Goal: Task Accomplishment & Management: Use online tool/utility

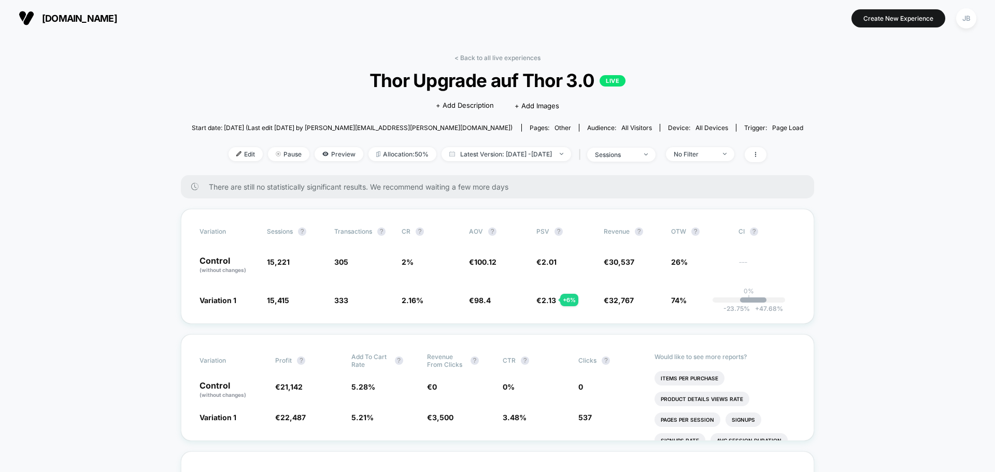
click at [273, 156] on span "Pause" at bounding box center [288, 154] width 41 height 14
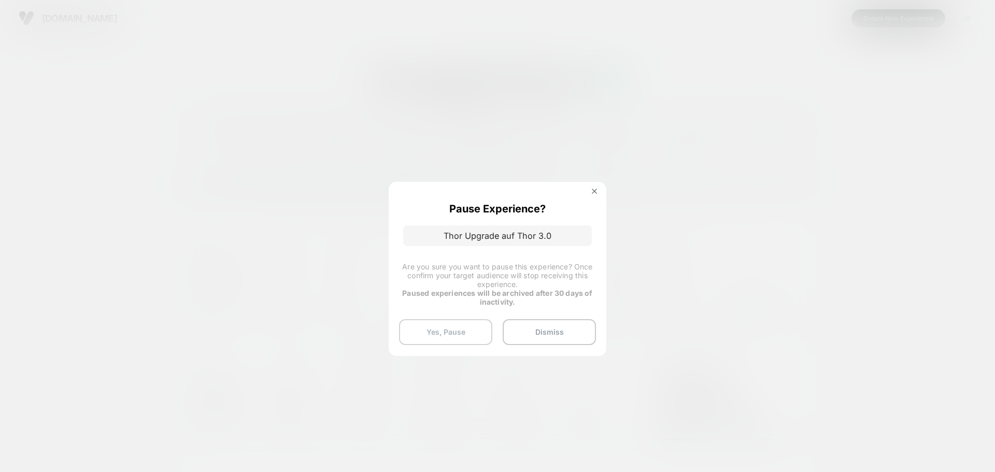
click at [459, 336] on button "Yes, Pause" at bounding box center [445, 332] width 93 height 26
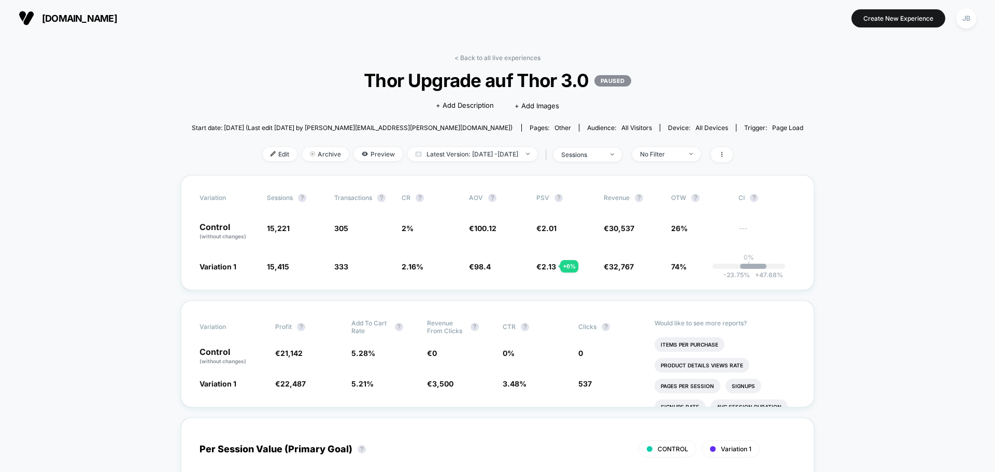
click at [91, 18] on span "[DOMAIN_NAME]" at bounding box center [79, 18] width 75 height 11
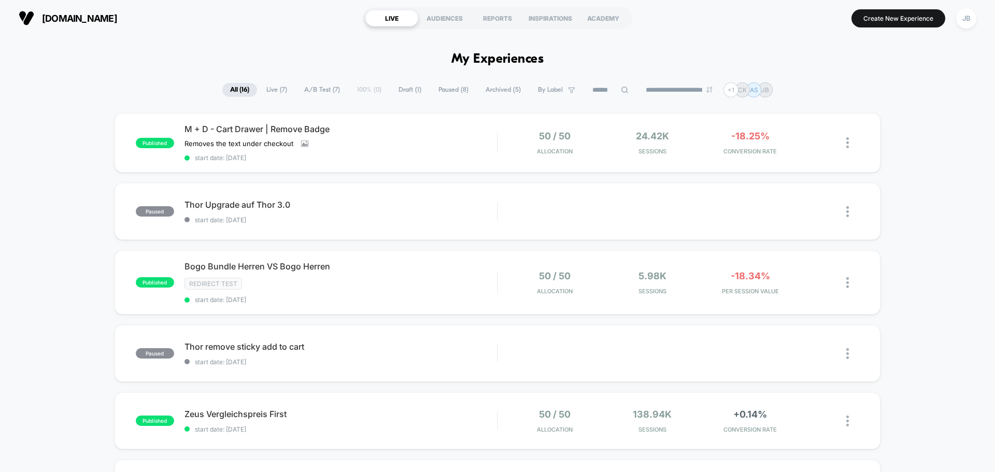
click at [385, 147] on div "Removes the text under checkout Click to view images Click to edit experience d…" at bounding box center [294, 143] width 219 height 8
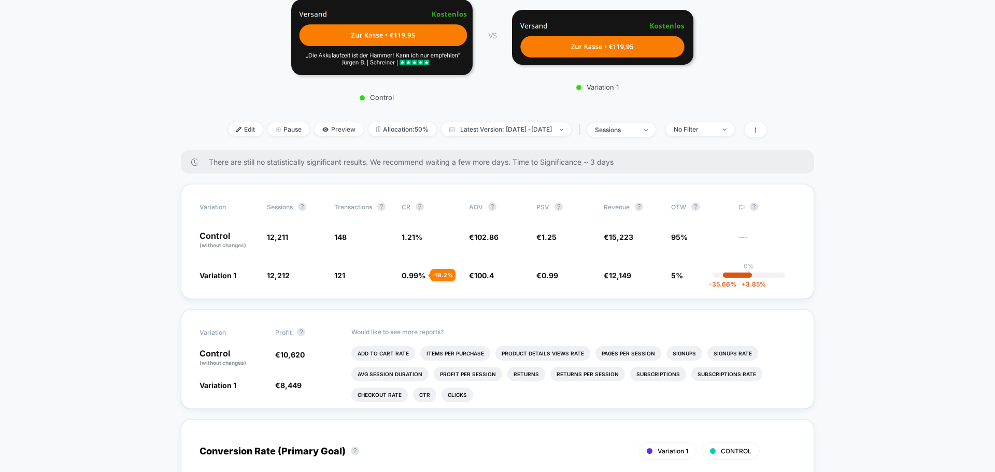
scroll to position [156, 0]
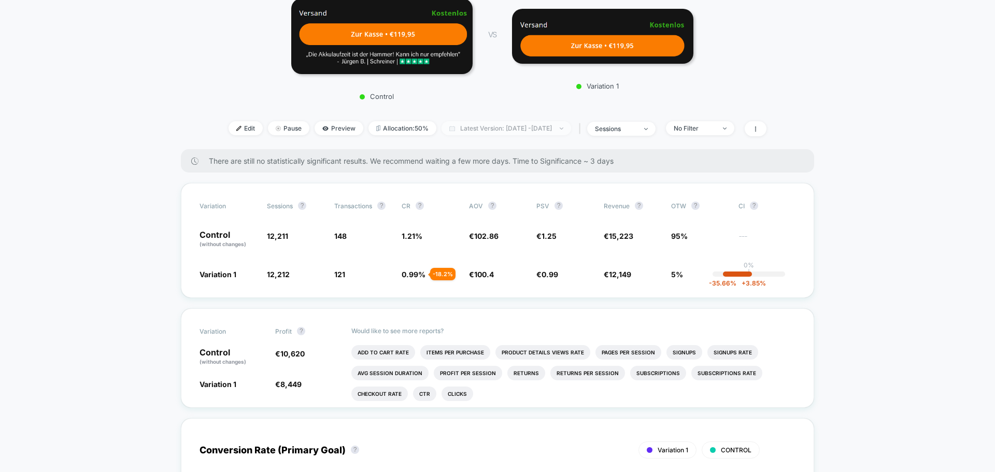
click at [563, 128] on span "Latest Version: [DATE] - [DATE]" at bounding box center [507, 128] width 130 height 14
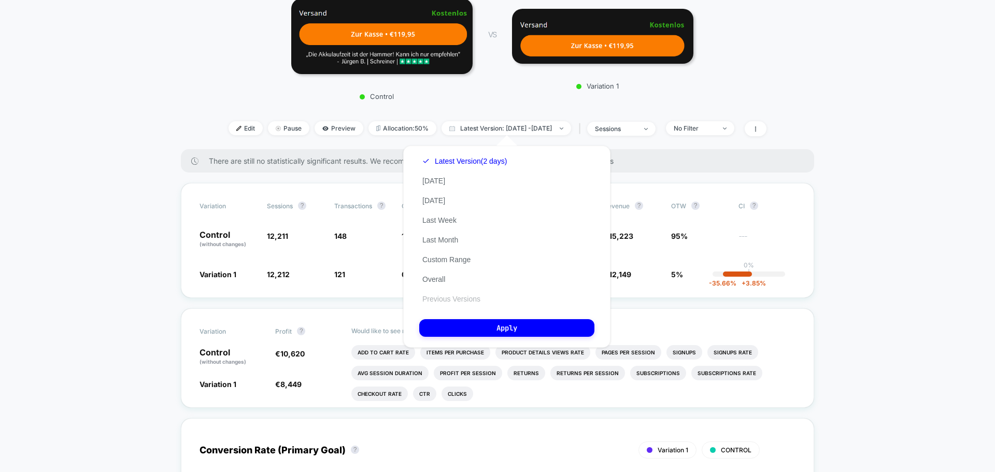
click at [439, 300] on button "Previous Versions" at bounding box center [451, 298] width 64 height 9
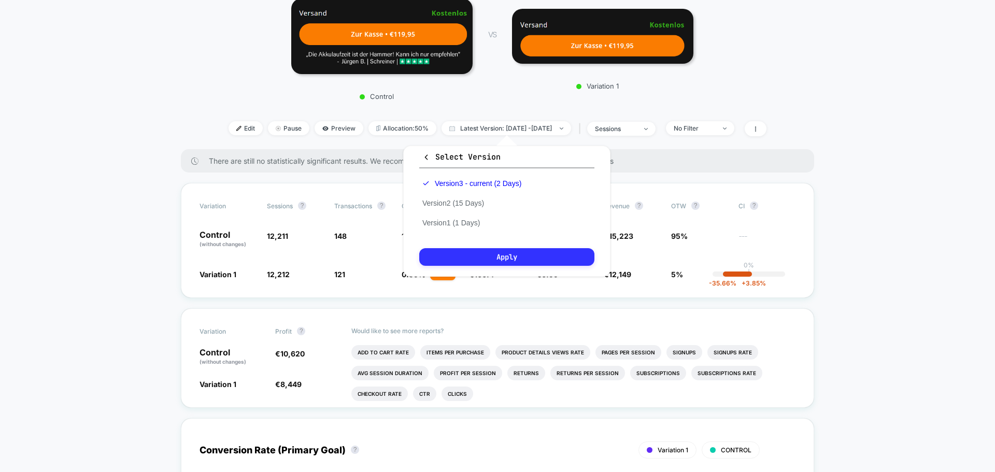
click at [519, 255] on button "Apply" at bounding box center [506, 257] width 175 height 18
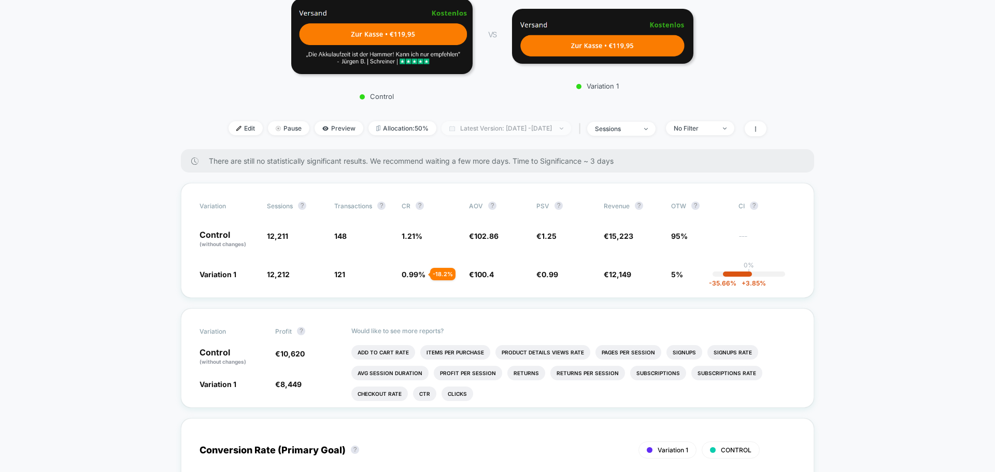
click at [523, 132] on span "Latest Version: [DATE] - [DATE]" at bounding box center [507, 128] width 130 height 14
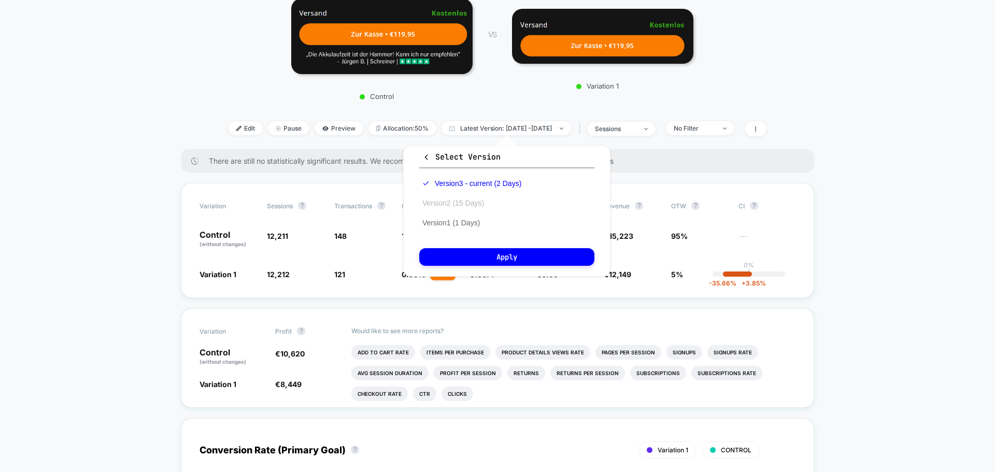
click at [445, 206] on button "Version 2 (15 Days)" at bounding box center [453, 203] width 68 height 9
click at [497, 258] on button "Apply" at bounding box center [506, 257] width 175 height 18
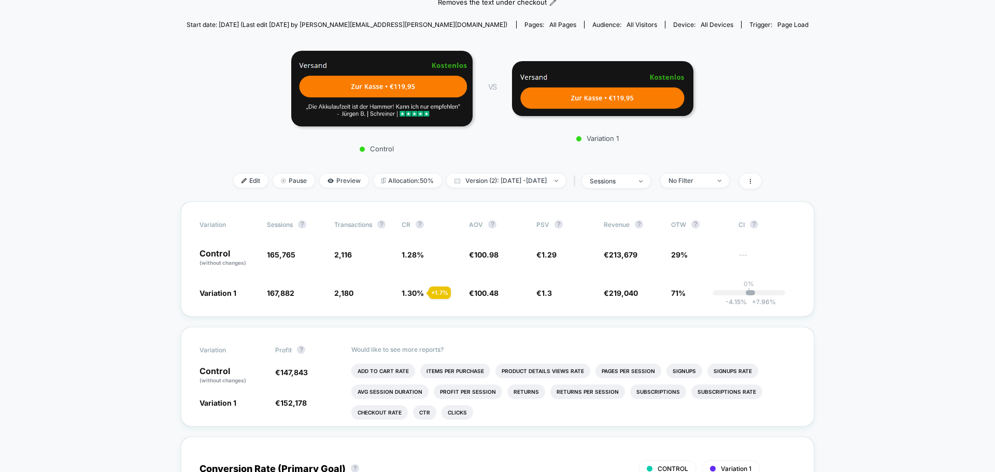
scroll to position [104, 0]
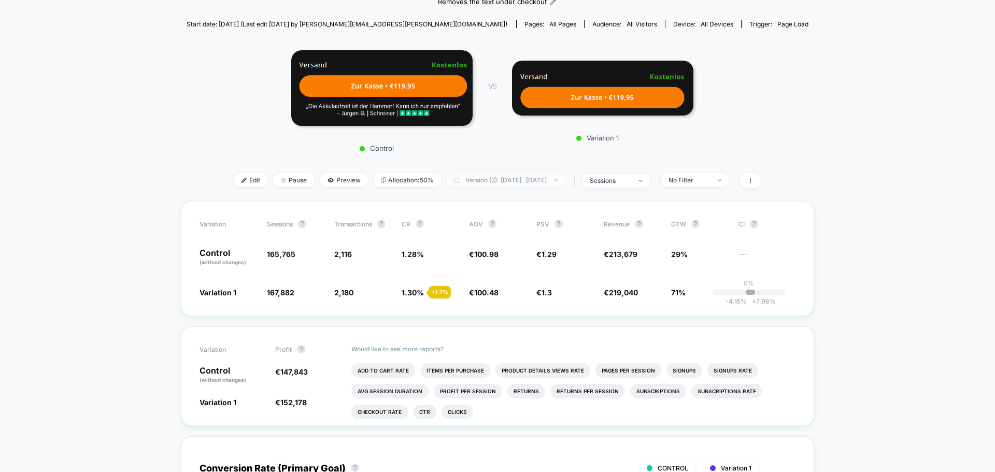
click at [475, 178] on span "Version (2): [DATE] - [DATE]" at bounding box center [506, 180] width 119 height 14
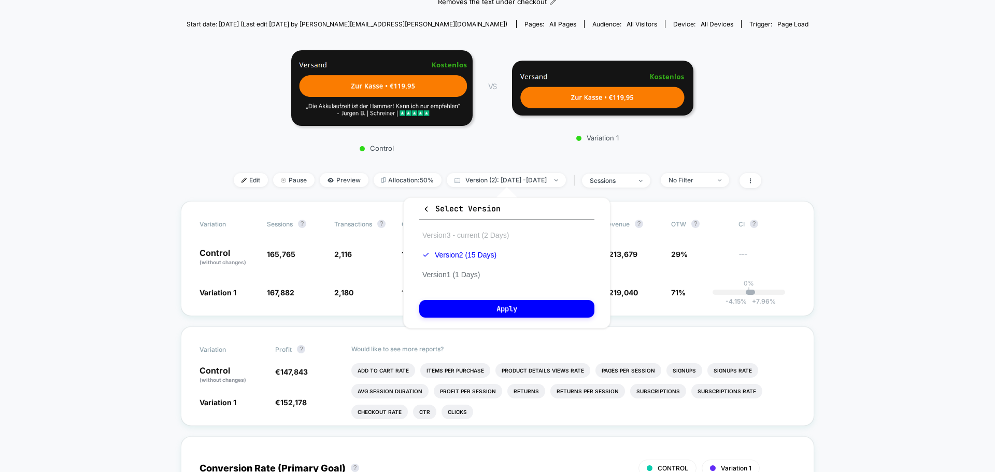
click at [457, 236] on button "Version 3 - current (2 Days)" at bounding box center [465, 235] width 93 height 9
click at [521, 308] on button "Apply" at bounding box center [506, 309] width 175 height 18
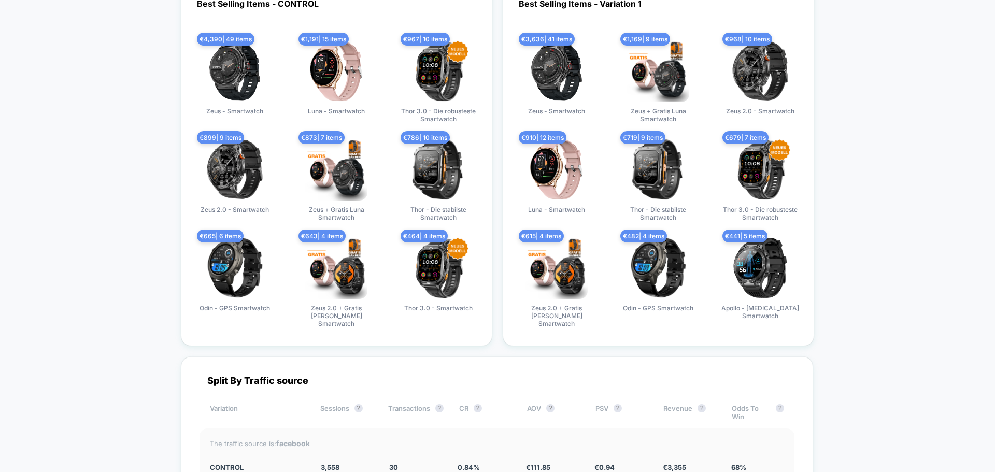
scroll to position [1504, 0]
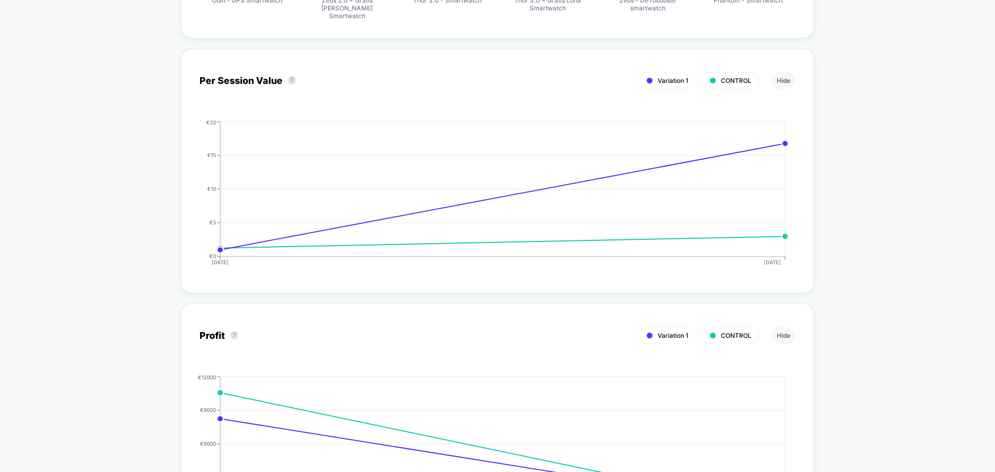
scroll to position [0, 0]
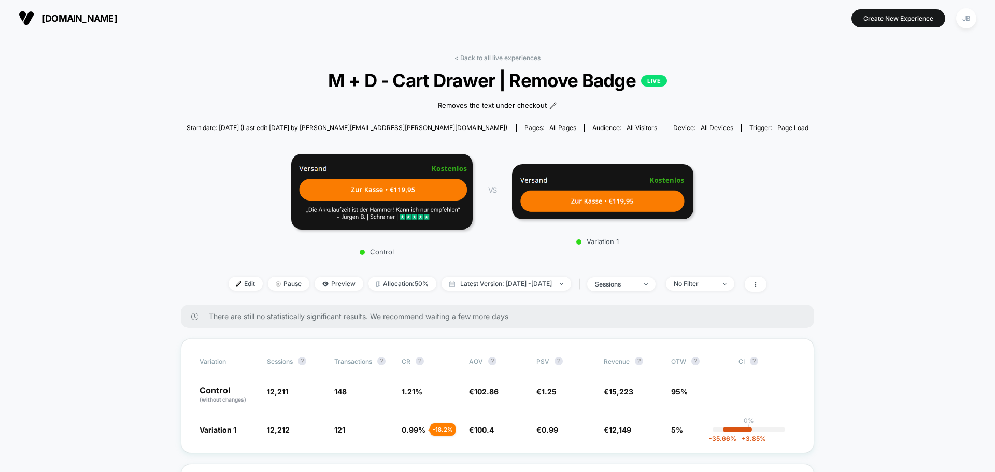
drag, startPoint x: 99, startPoint y: 252, endPoint x: 133, endPoint y: -45, distance: 298.5
click at [88, 15] on span "[DOMAIN_NAME]" at bounding box center [79, 18] width 75 height 11
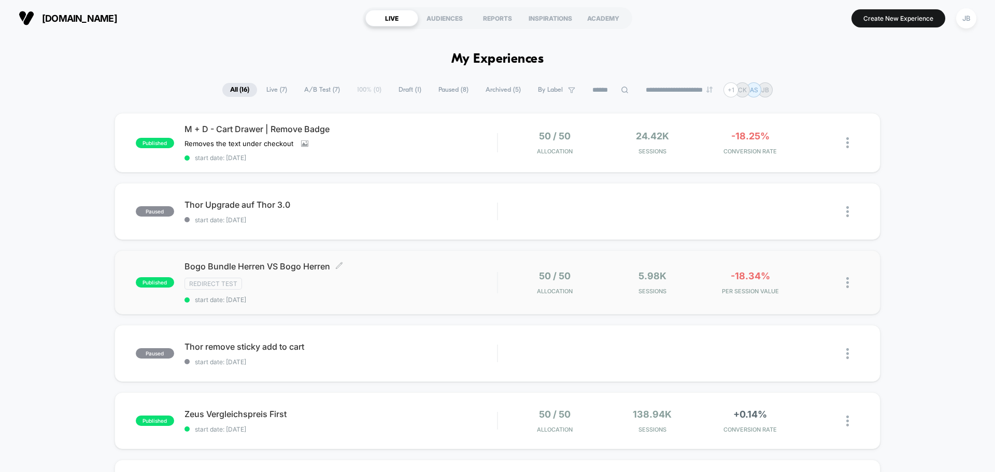
click at [387, 276] on div "Bogo Bundle [PERSON_NAME] VS Bogo [PERSON_NAME] Click to edit experience detail…" at bounding box center [341, 282] width 313 height 43
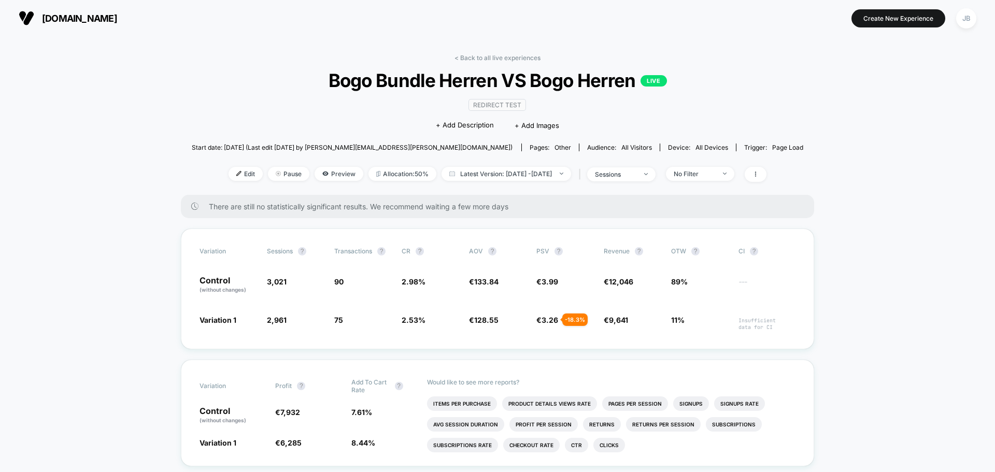
scroll to position [52, 0]
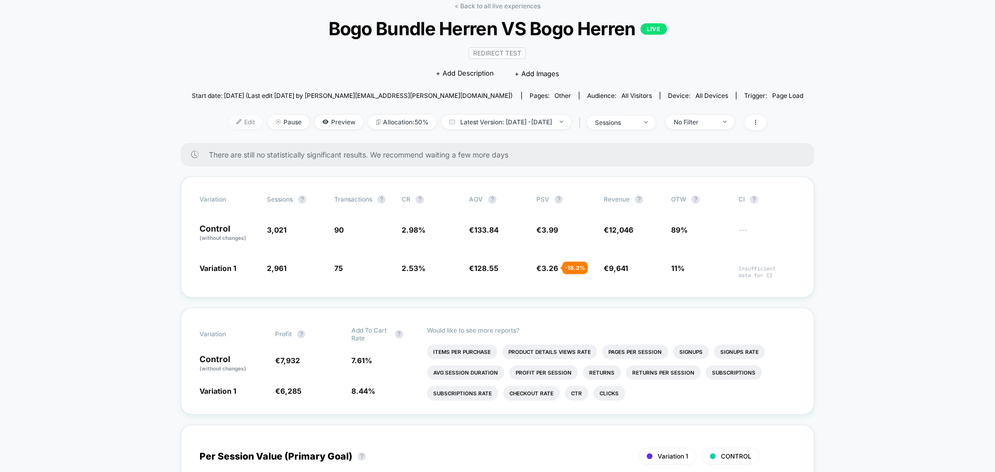
click at [229, 126] on span "Edit" at bounding box center [246, 122] width 34 height 14
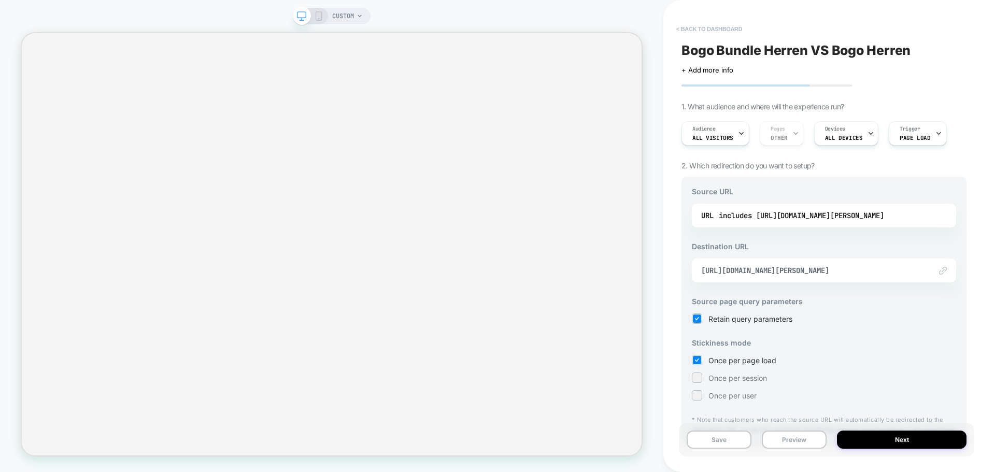
click at [694, 30] on button "< back to dashboard" at bounding box center [709, 29] width 76 height 17
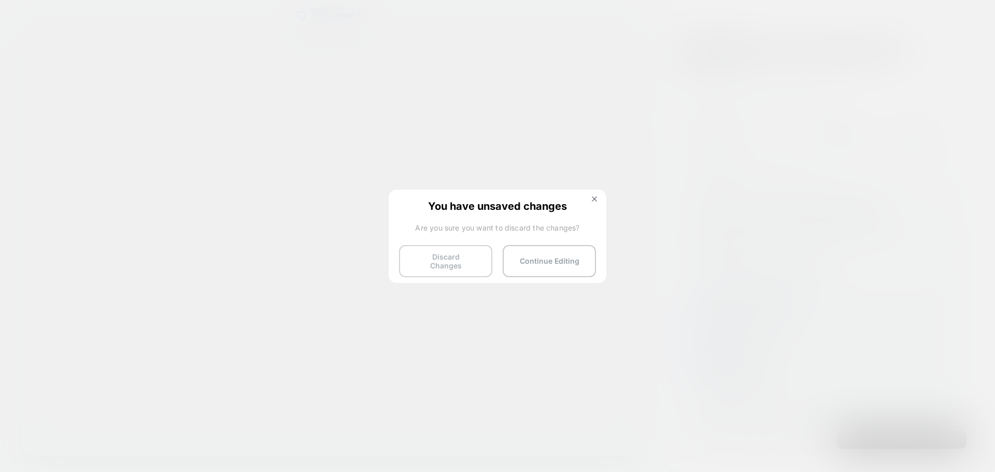
click at [458, 254] on button "Discard Changes" at bounding box center [445, 261] width 93 height 32
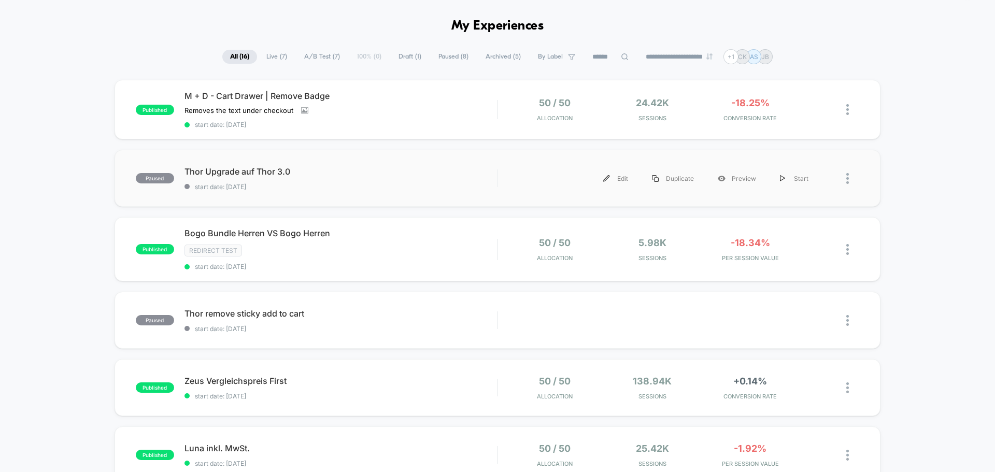
scroll to position [52, 0]
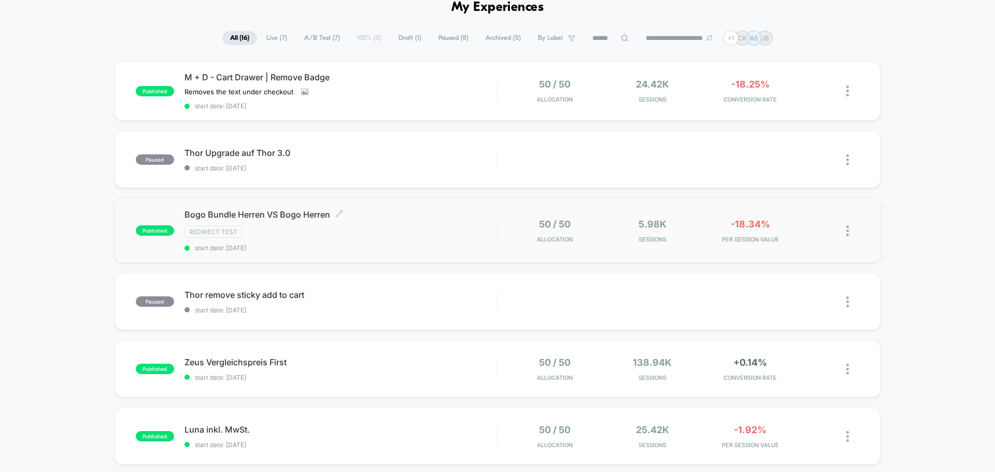
click at [387, 217] on span "Bogo Bundle [PERSON_NAME] VS Bogo [PERSON_NAME] Click to edit experience details" at bounding box center [341, 214] width 313 height 10
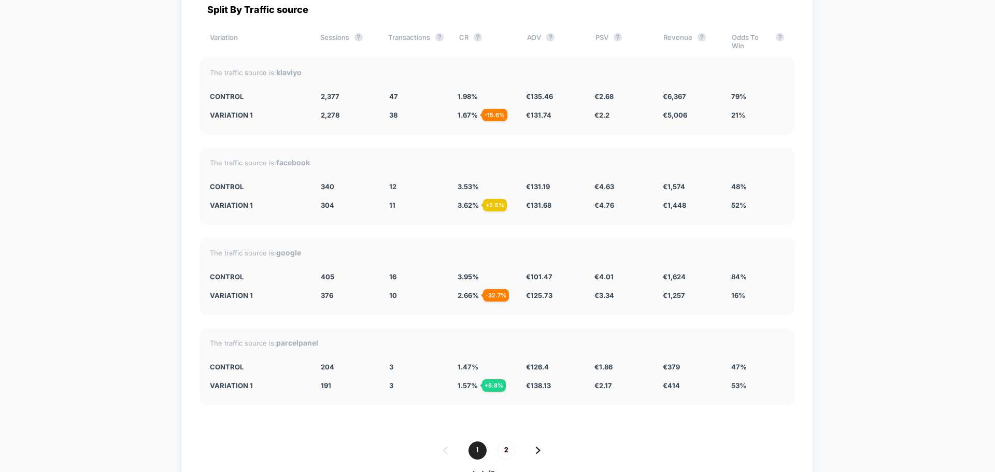
scroll to position [2126, 0]
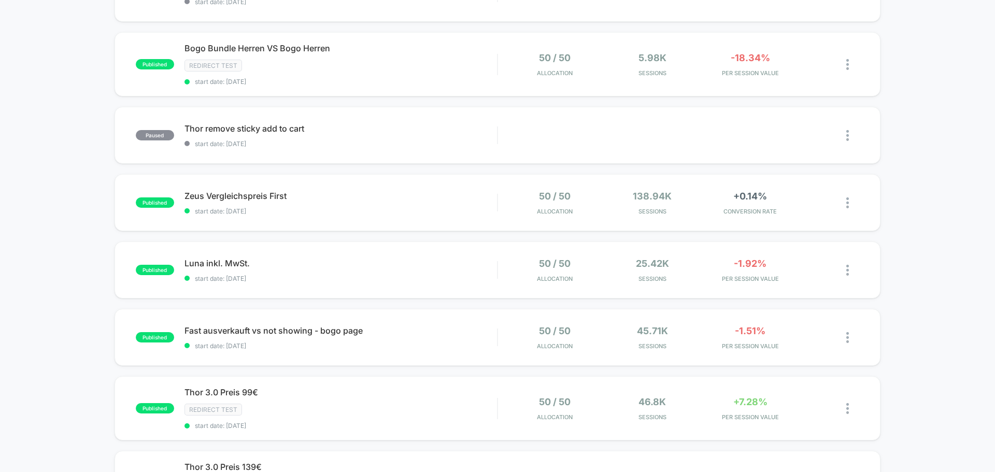
scroll to position [259, 0]
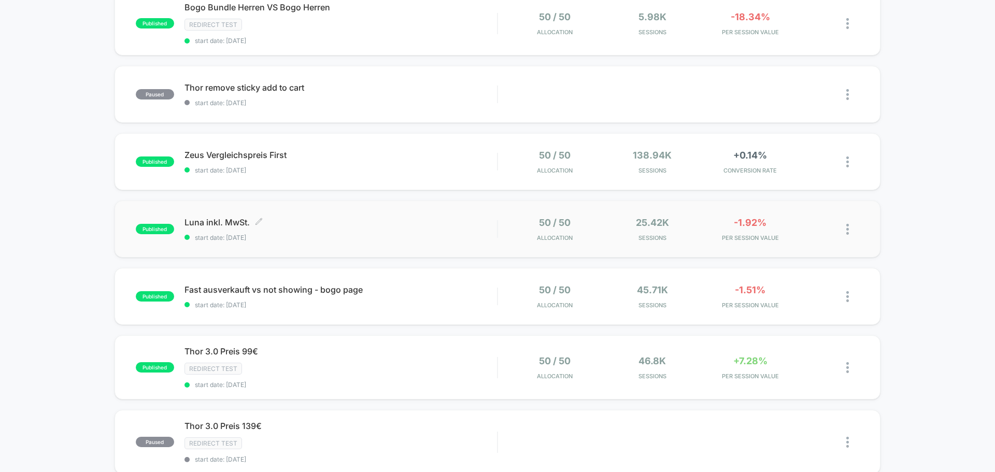
click at [444, 234] on span "start date: [DATE]" at bounding box center [341, 238] width 313 height 8
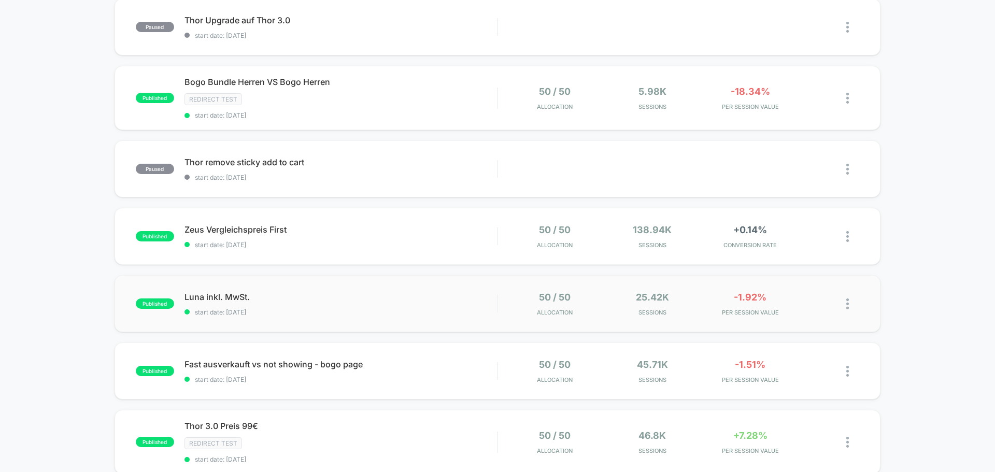
scroll to position [259, 0]
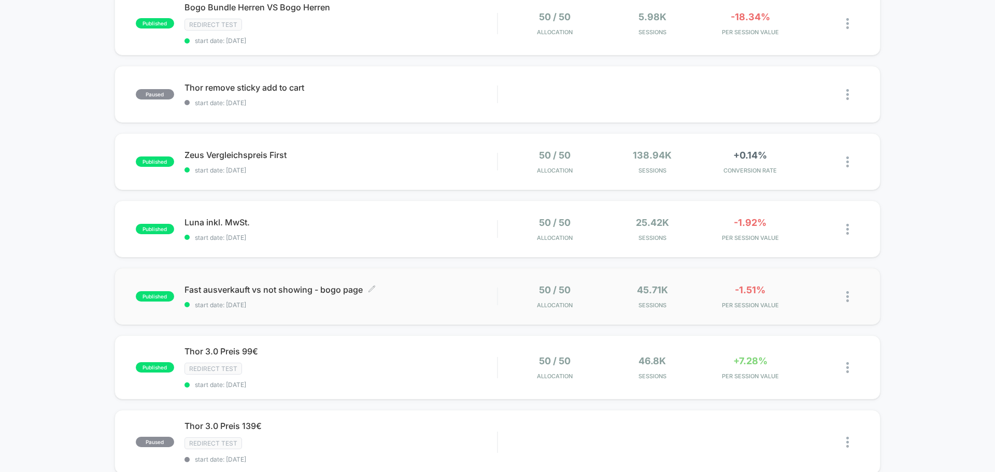
click at [442, 296] on div "Fast ausverkauft vs not showing - bogo page Click to edit experience details Cl…" at bounding box center [341, 297] width 313 height 24
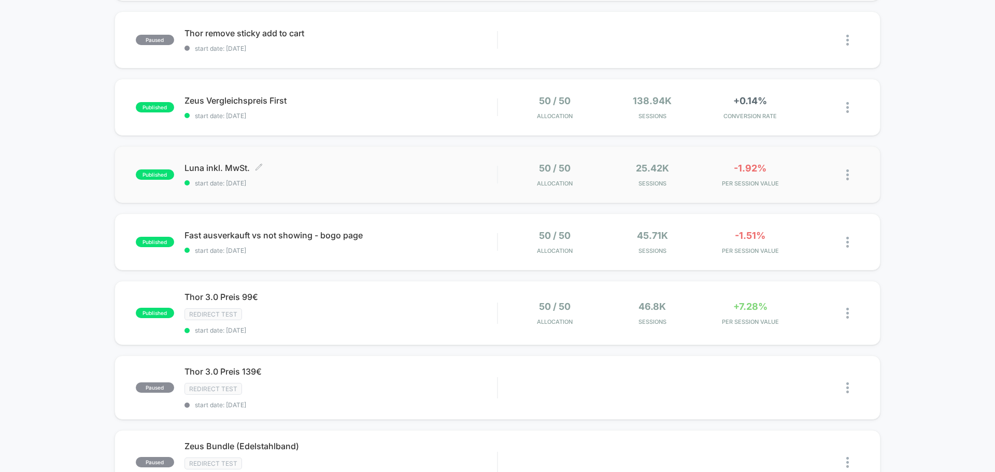
scroll to position [363, 0]
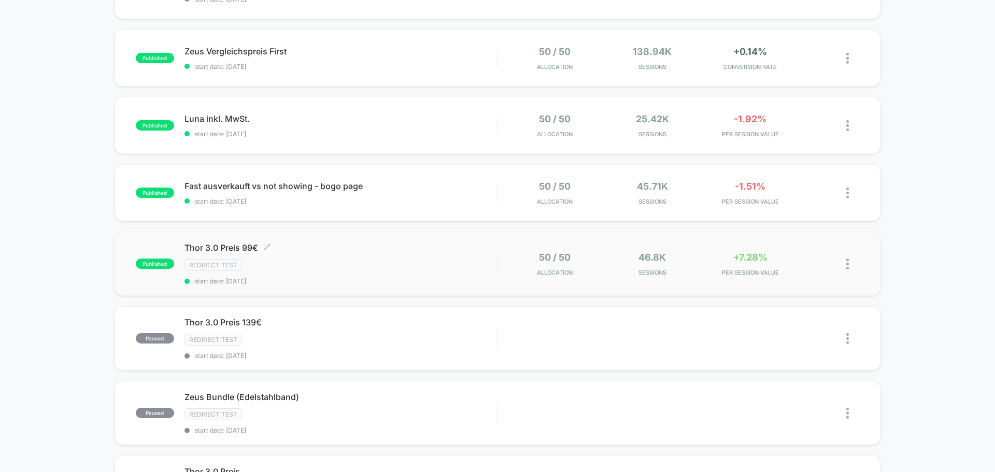
click at [385, 268] on div "Redirect Test" at bounding box center [341, 265] width 313 height 12
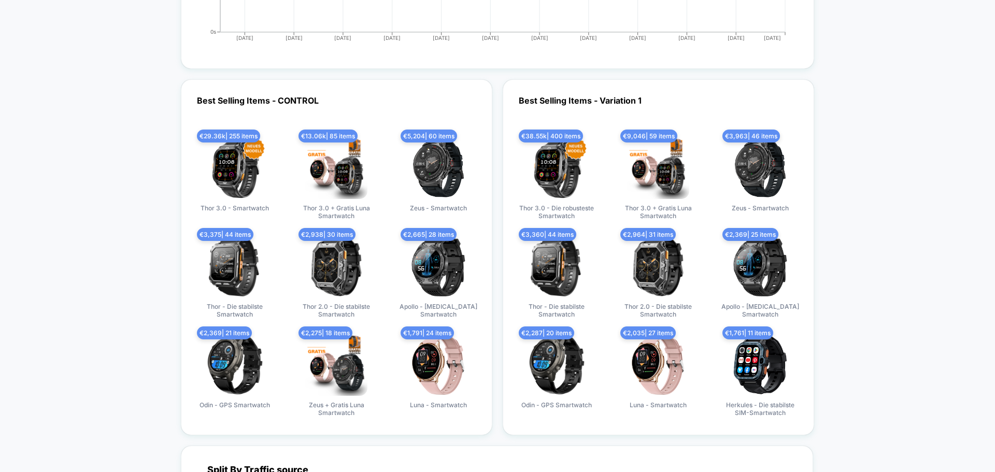
scroll to position [3215, 0]
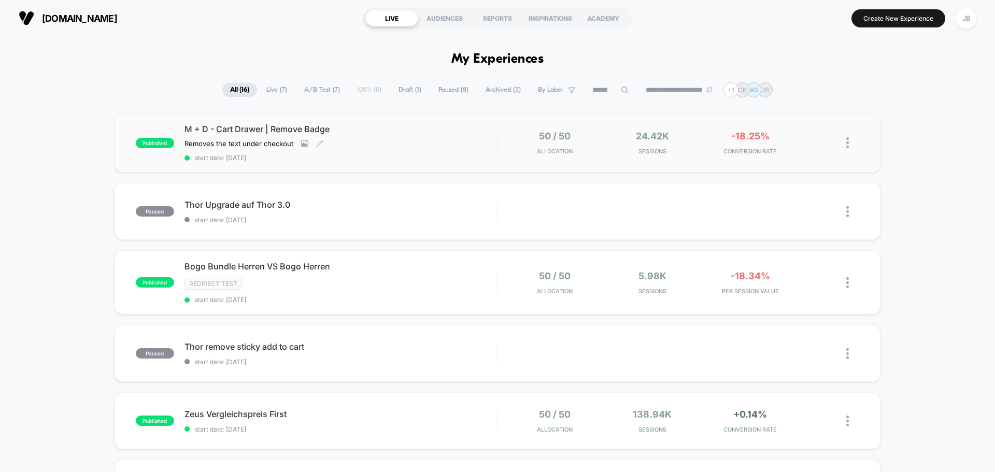
click at [481, 139] on div "M + D - Cart Drawer | Remove Badge Removes the text under checkout Click to vie…" at bounding box center [341, 143] width 313 height 38
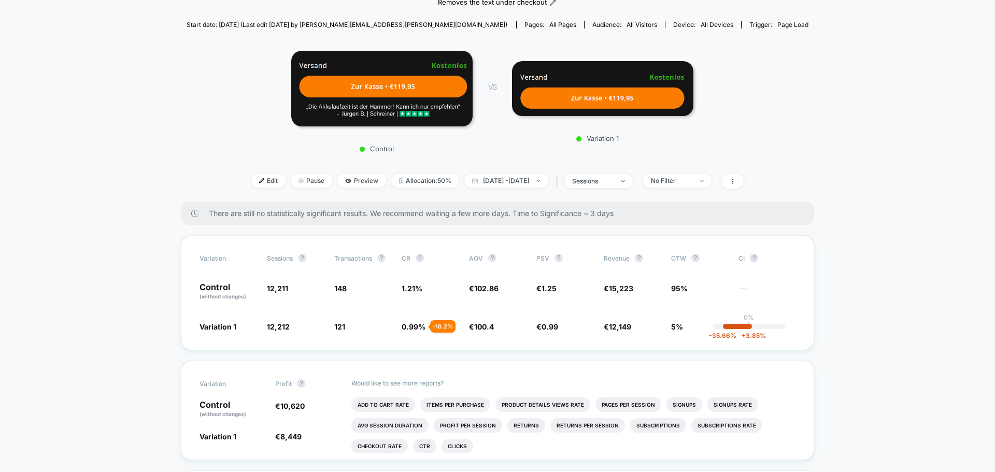
scroll to position [104, 0]
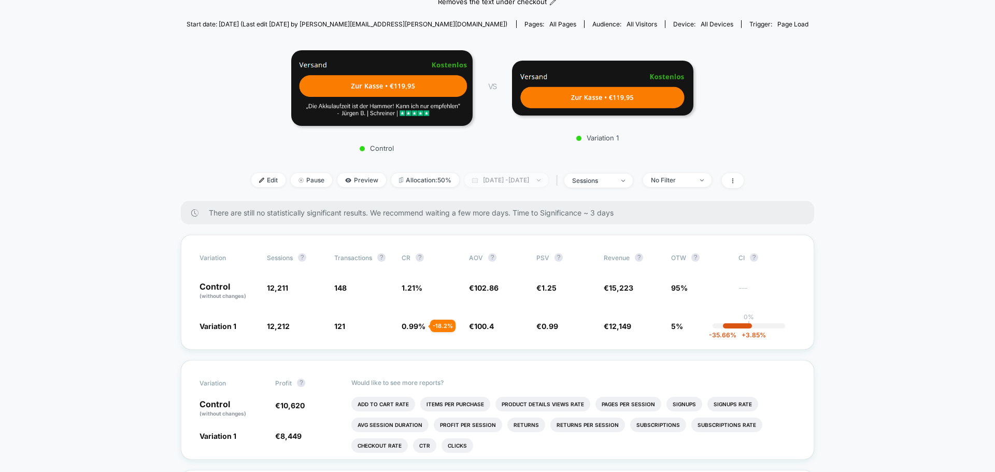
click at [549, 176] on span "[DATE] - [DATE]" at bounding box center [507, 180] width 84 height 14
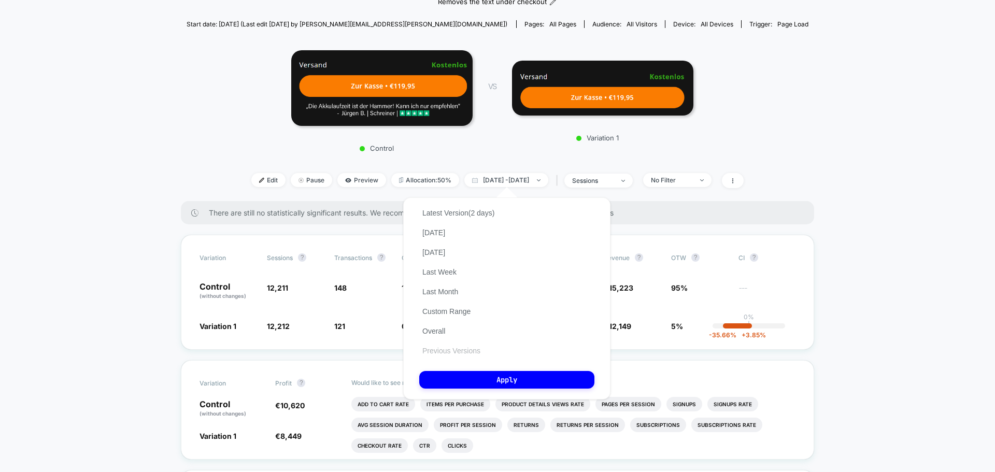
click at [460, 354] on button "Previous Versions" at bounding box center [451, 350] width 64 height 9
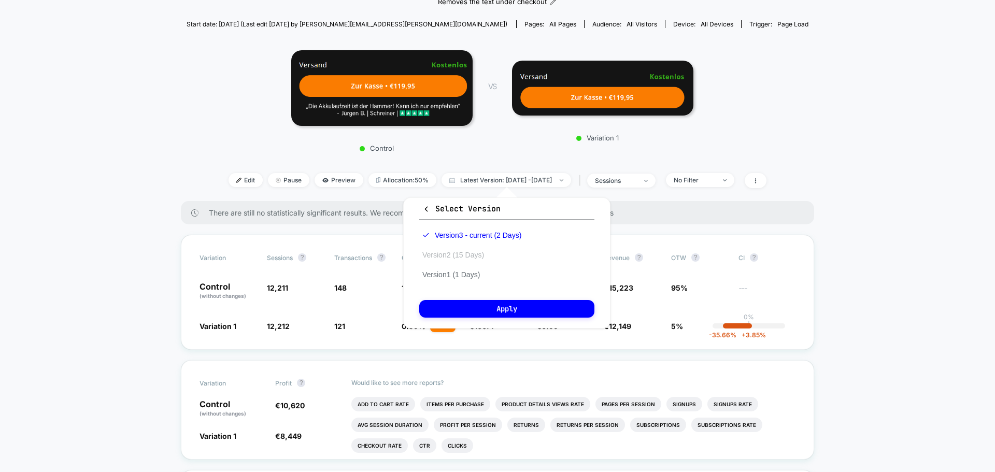
click at [478, 255] on button "Version 2 (15 Days)" at bounding box center [453, 254] width 68 height 9
click at [494, 305] on button "Apply" at bounding box center [506, 309] width 175 height 18
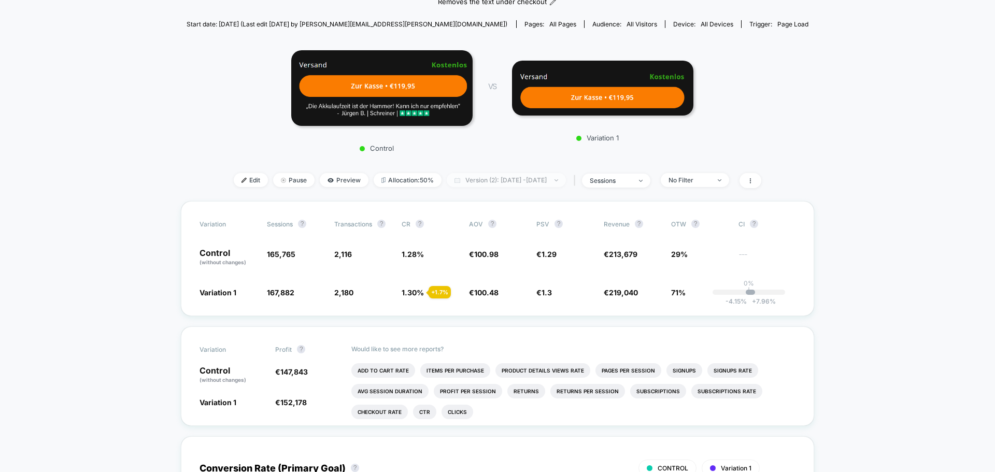
click at [545, 180] on span "Version (2): [DATE] - [DATE]" at bounding box center [506, 180] width 119 height 14
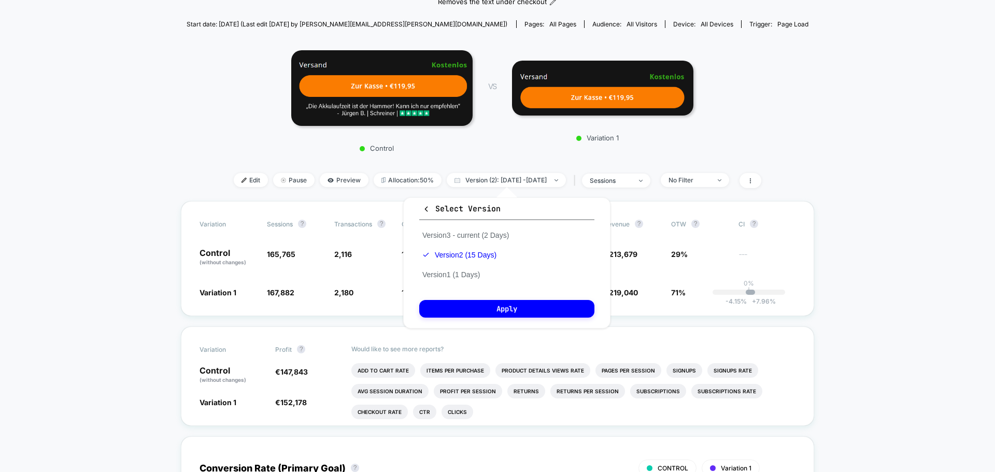
click at [449, 230] on div "Version 3 - current (2 Days) Version 2 (15 Days) Version 1 (1 Days)" at bounding box center [465, 255] width 93 height 59
click at [450, 235] on button "Version 3 - current (2 Days)" at bounding box center [465, 235] width 93 height 9
click at [505, 305] on button "Apply" at bounding box center [506, 309] width 175 height 18
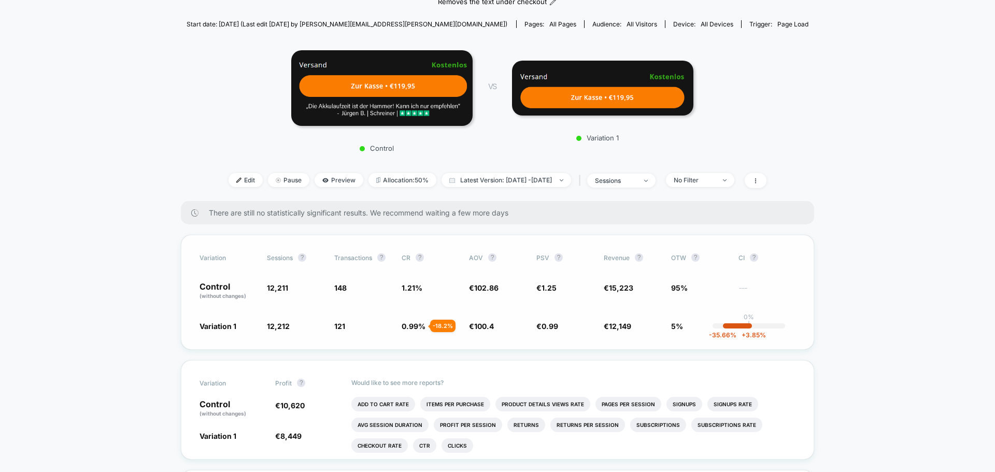
drag, startPoint x: 349, startPoint y: 324, endPoint x: 324, endPoint y: 284, distance: 47.8
click at [324, 284] on div "Variation Sessions ? Transactions ? CR ? AOV ? PSV ? Revenue ? OTW ? CI ? Contr…" at bounding box center [498, 292] width 634 height 115
drag, startPoint x: 333, startPoint y: 285, endPoint x: 359, endPoint y: 340, distance: 61.0
click at [359, 340] on div "Variation Sessions ? Transactions ? CR ? AOV ? PSV ? Revenue ? OTW ? CI ? Contr…" at bounding box center [498, 292] width 634 height 115
drag, startPoint x: 411, startPoint y: 328, endPoint x: 431, endPoint y: 331, distance: 21.0
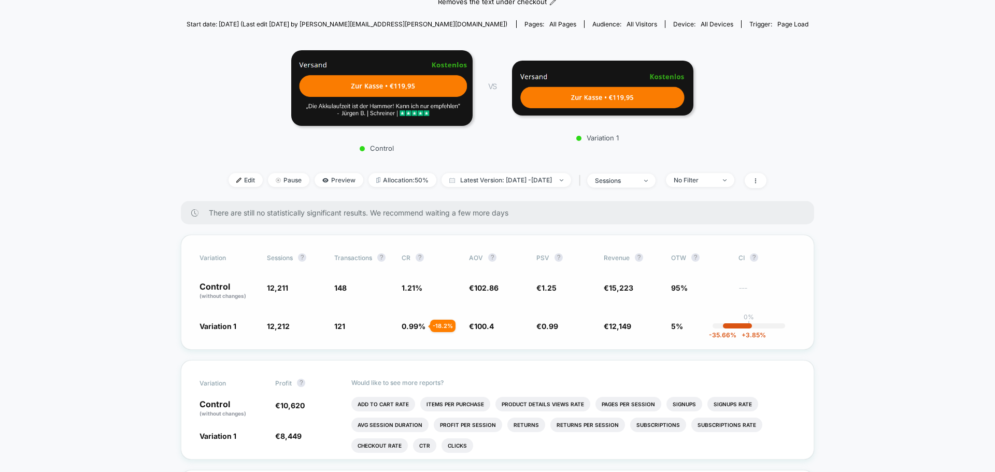
click at [426, 331] on span "0.99 % - 18.2 %" at bounding box center [414, 326] width 24 height 9
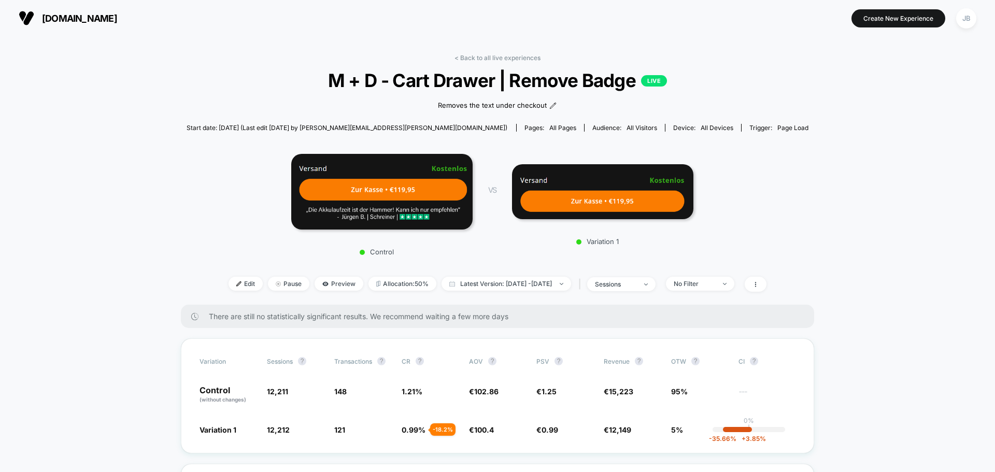
click at [86, 19] on span "[DOMAIN_NAME]" at bounding box center [79, 18] width 75 height 11
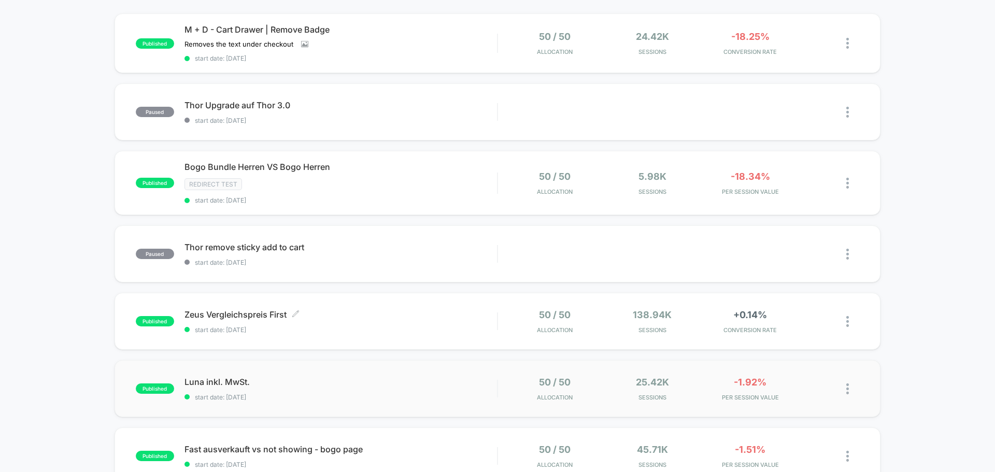
scroll to position [104, 0]
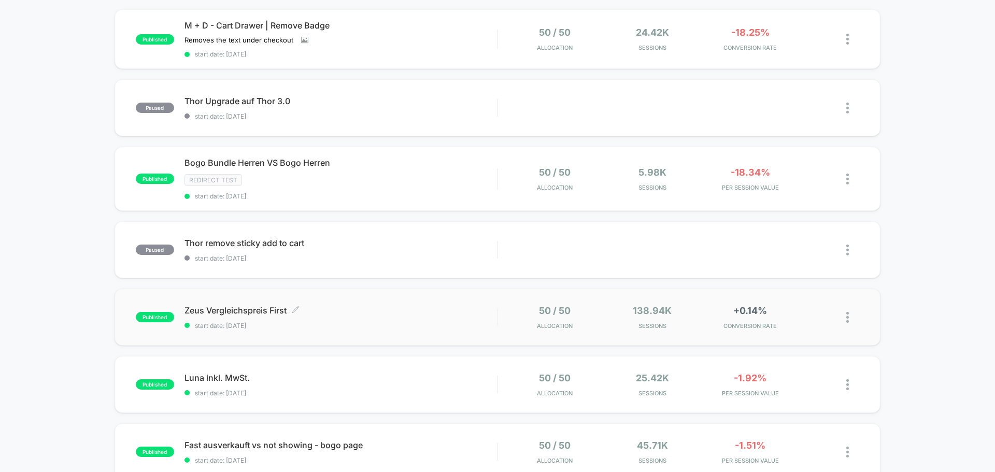
click at [403, 327] on span "start date: [DATE]" at bounding box center [341, 326] width 313 height 8
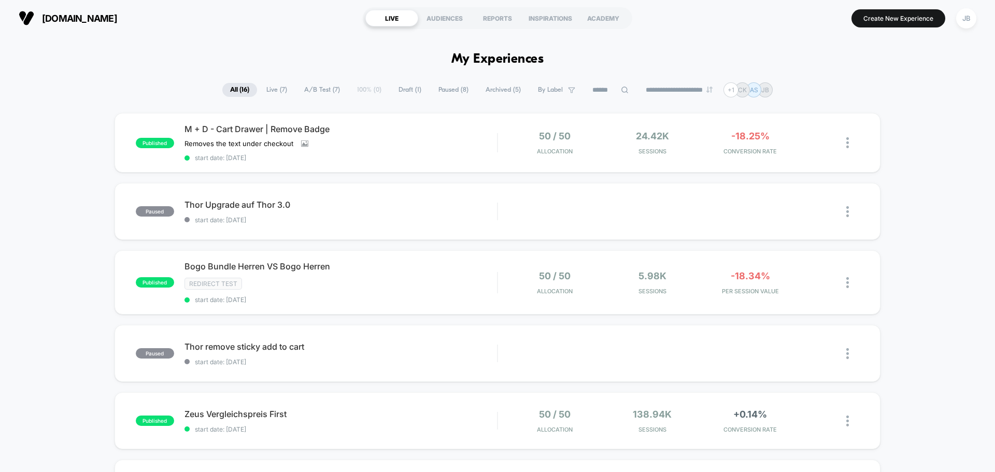
click at [496, 57] on h1 "My Experiences" at bounding box center [498, 59] width 93 height 15
click at [265, 199] on div "paused Thor Upgrade auf Thor 3.0 start date: [DATE] Edit Duplicate Preview Start" at bounding box center [498, 211] width 766 height 57
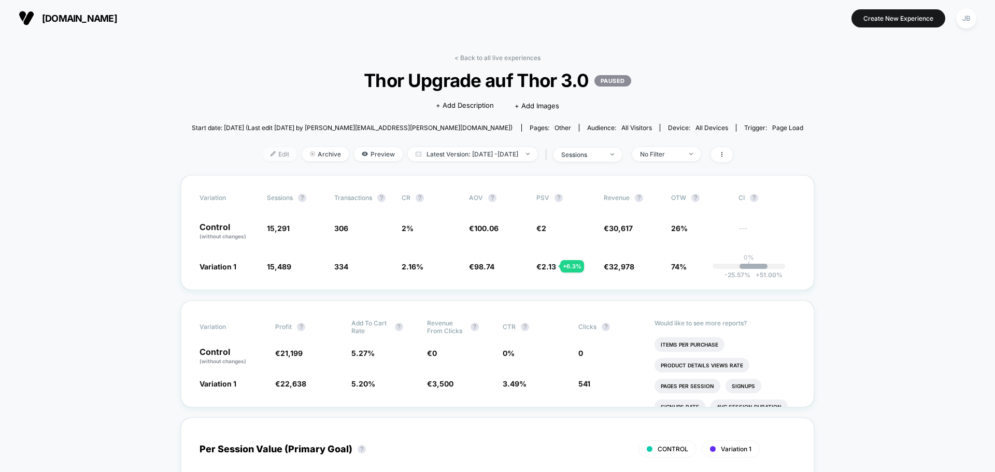
click at [269, 157] on span "Edit" at bounding box center [280, 154] width 34 height 14
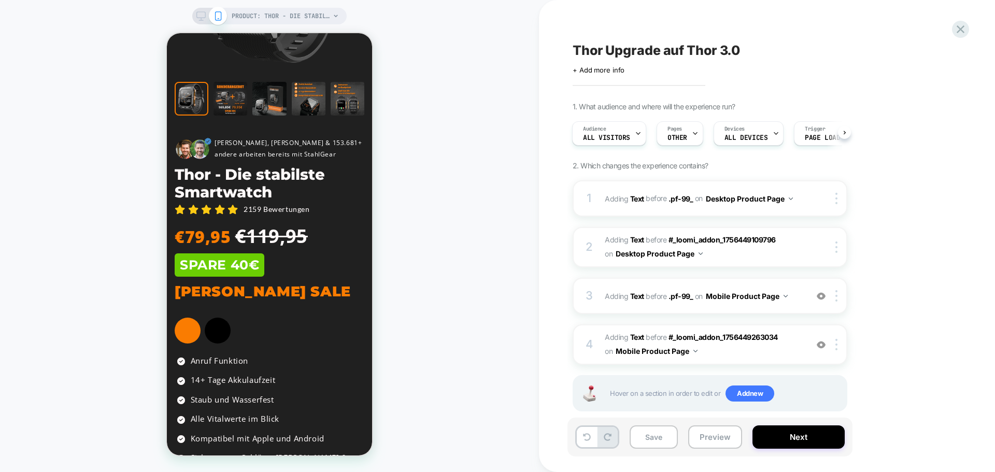
scroll to position [0, 155]
click at [963, 30] on icon at bounding box center [961, 29] width 14 height 14
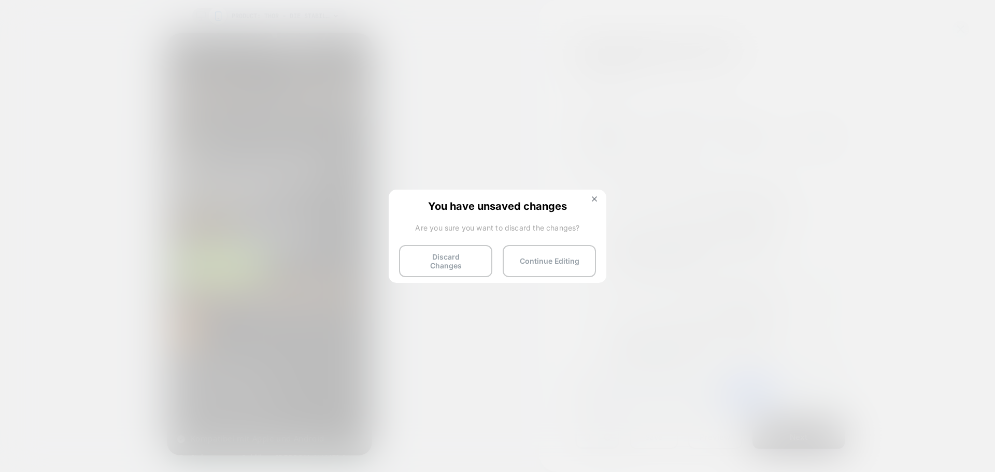
scroll to position [0, 0]
click at [439, 261] on button "Discard Changes" at bounding box center [445, 261] width 93 height 32
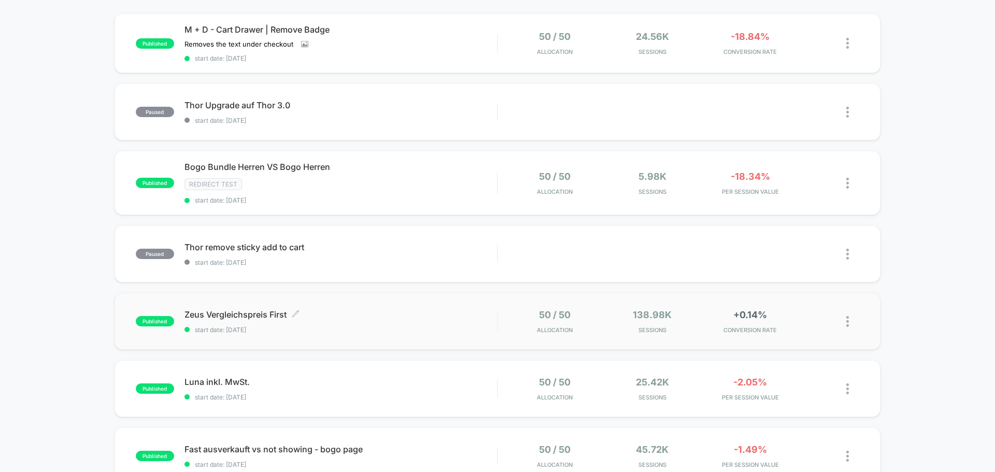
scroll to position [104, 0]
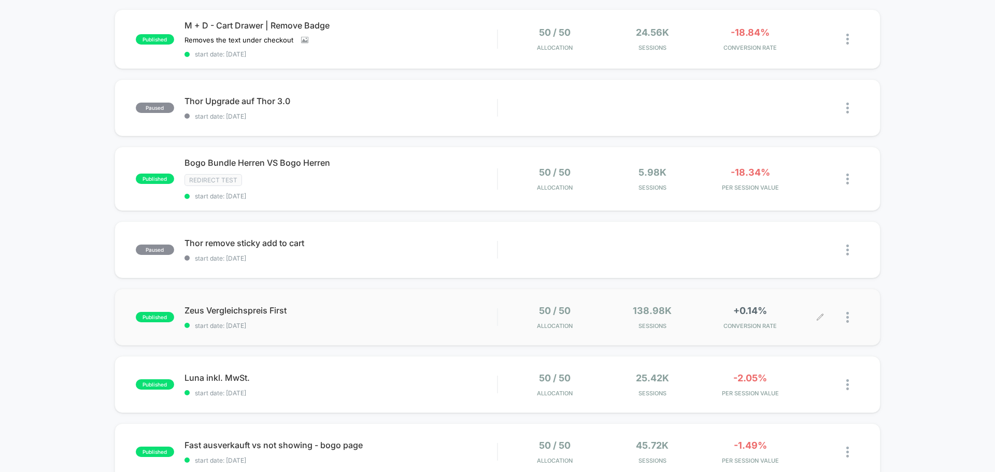
click at [848, 319] on img at bounding box center [848, 317] width 3 height 11
click at [789, 306] on div "Pause" at bounding box center [794, 305] width 93 height 23
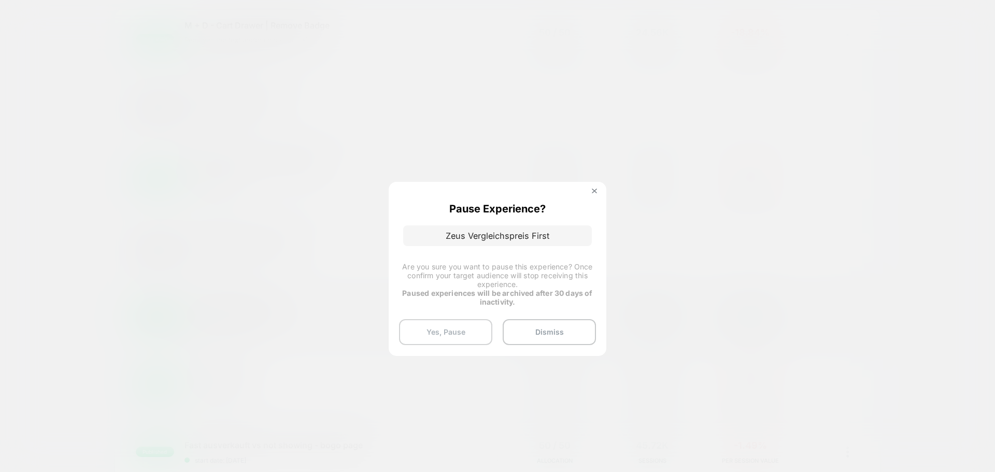
click at [438, 341] on button "Yes, Pause" at bounding box center [445, 332] width 93 height 26
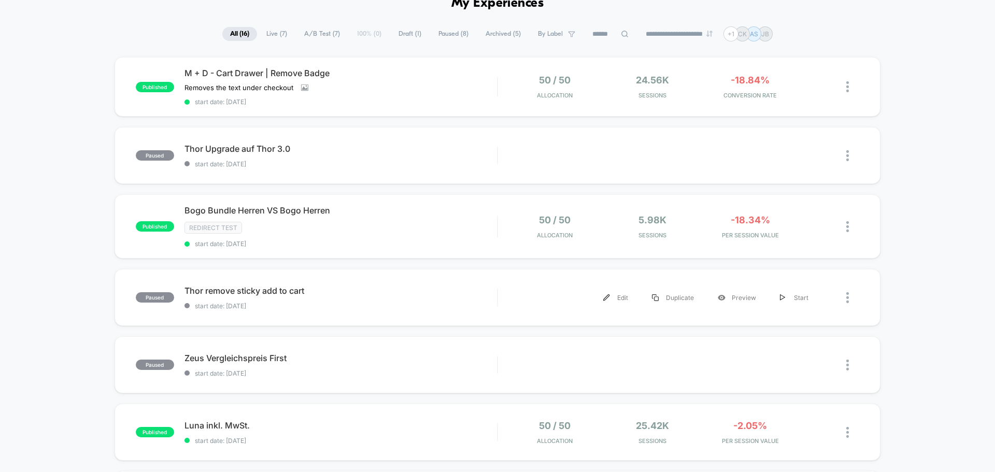
scroll to position [0, 0]
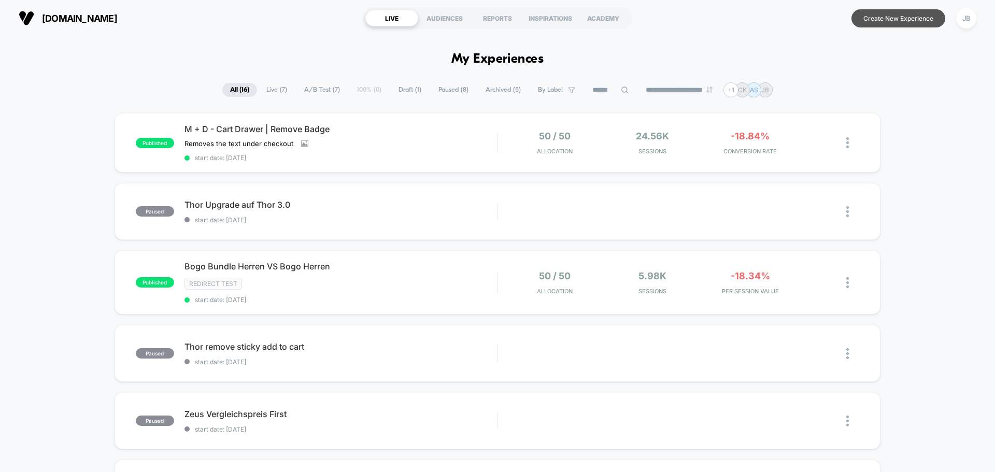
click at [892, 23] on button "Create New Experience" at bounding box center [899, 18] width 94 height 18
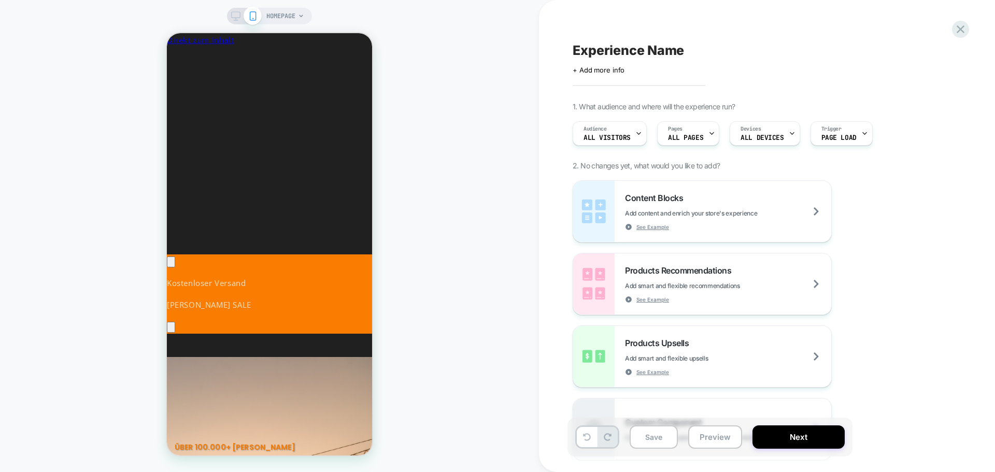
scroll to position [0, 155]
click at [709, 136] on icon at bounding box center [712, 133] width 7 height 7
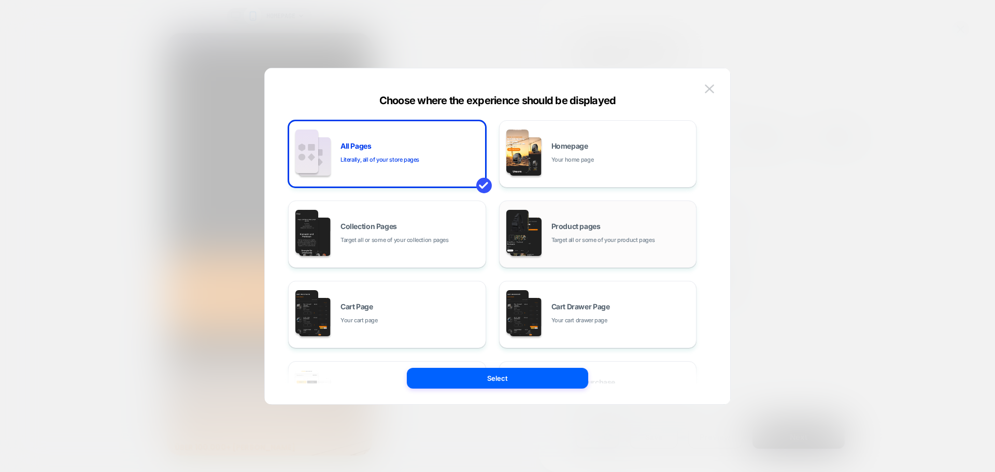
scroll to position [0, 0]
click at [589, 244] on span "Target all or some of your product pages" at bounding box center [604, 240] width 104 height 10
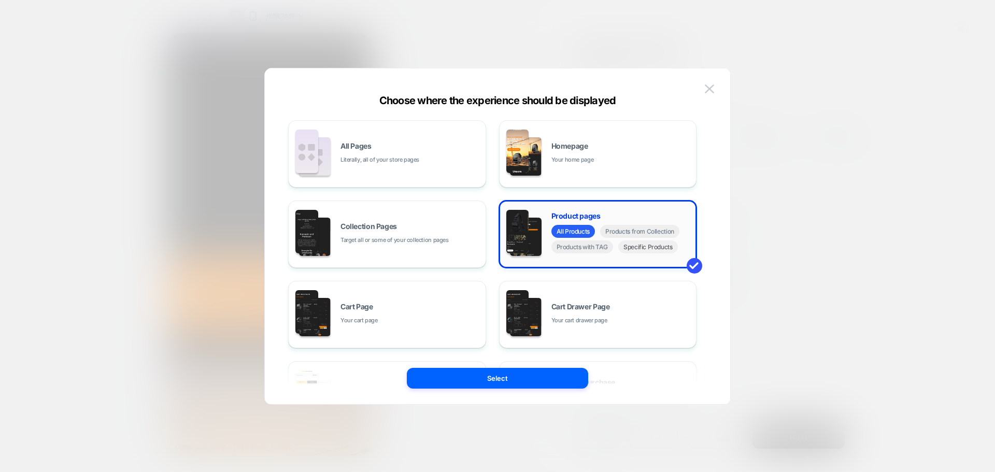
click at [641, 247] on span "Specific Products" at bounding box center [649, 247] width 60 height 13
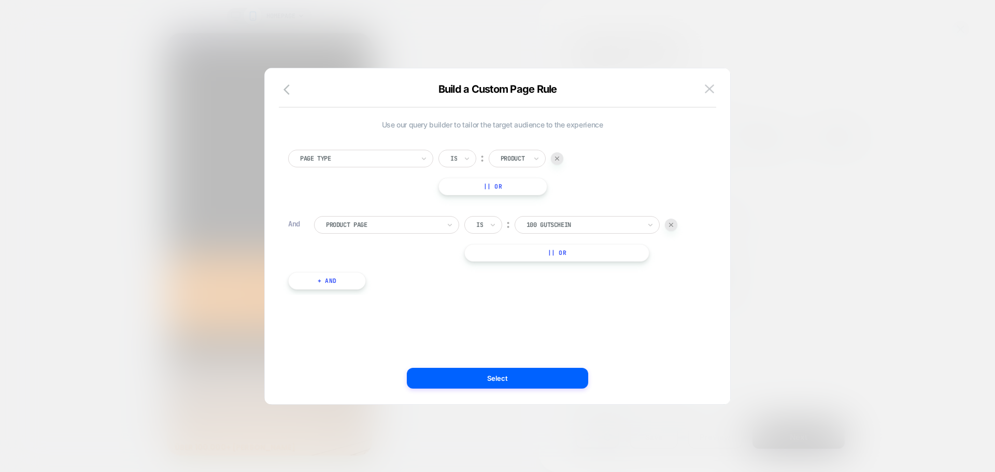
scroll to position [0, 569]
click at [555, 159] on img at bounding box center [557, 159] width 4 height 4
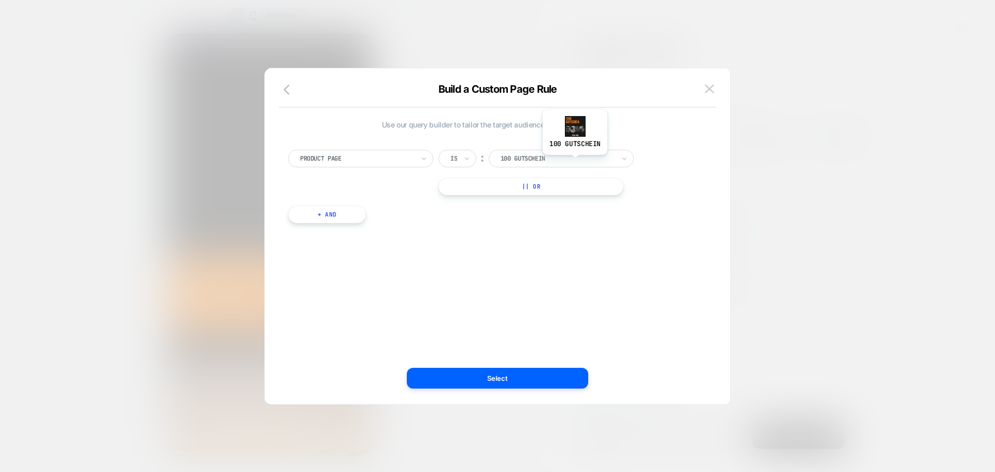
click at [576, 155] on div at bounding box center [558, 158] width 114 height 9
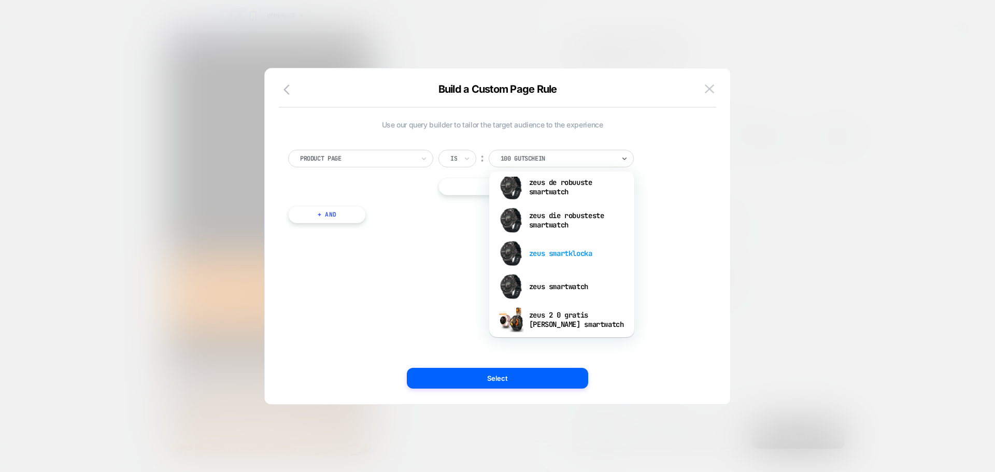
scroll to position [3681, 0]
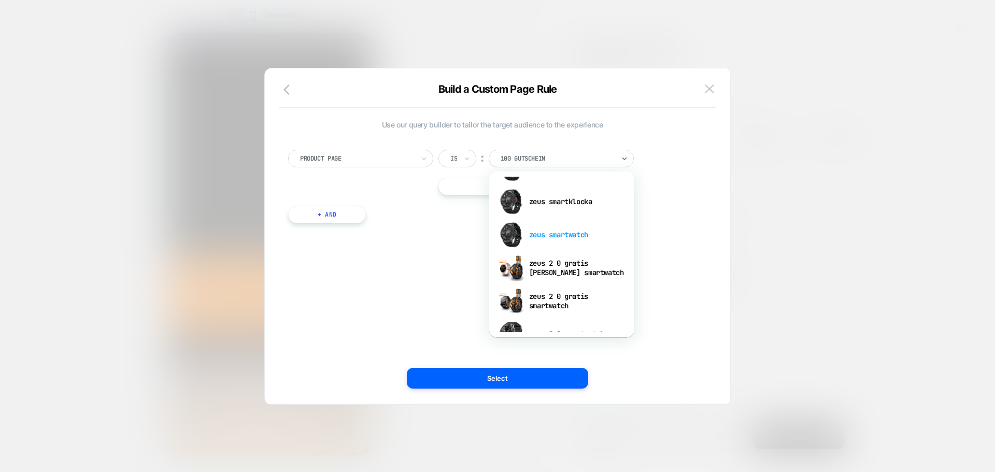
click at [563, 236] on div "zeus smartwatch" at bounding box center [562, 234] width 135 height 33
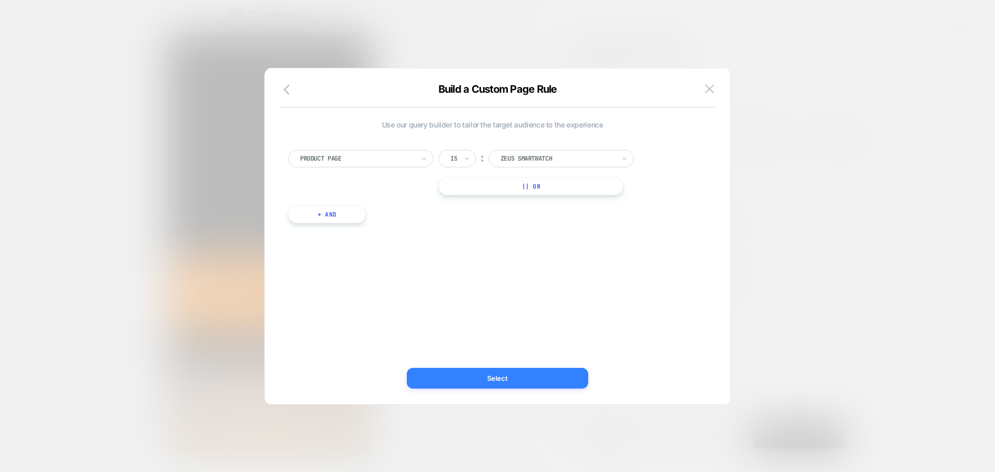
click at [514, 379] on button "Select" at bounding box center [497, 378] width 181 height 21
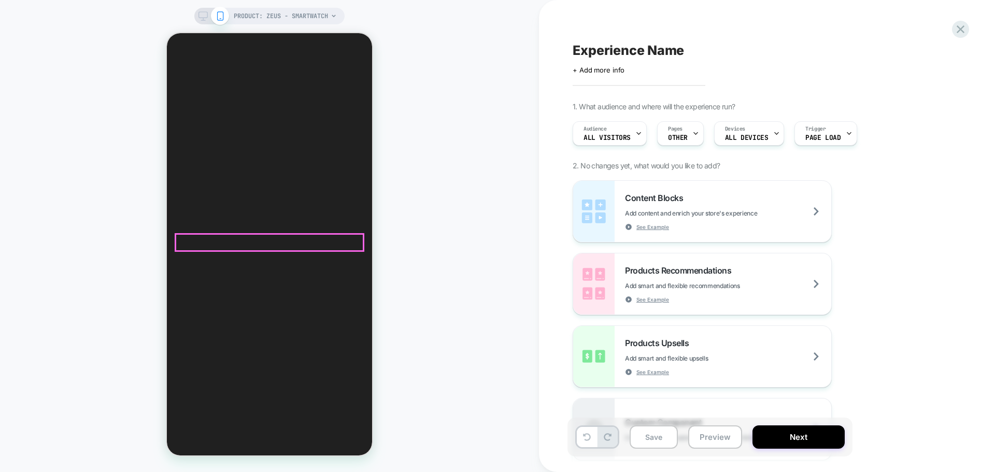
scroll to position [294, 0]
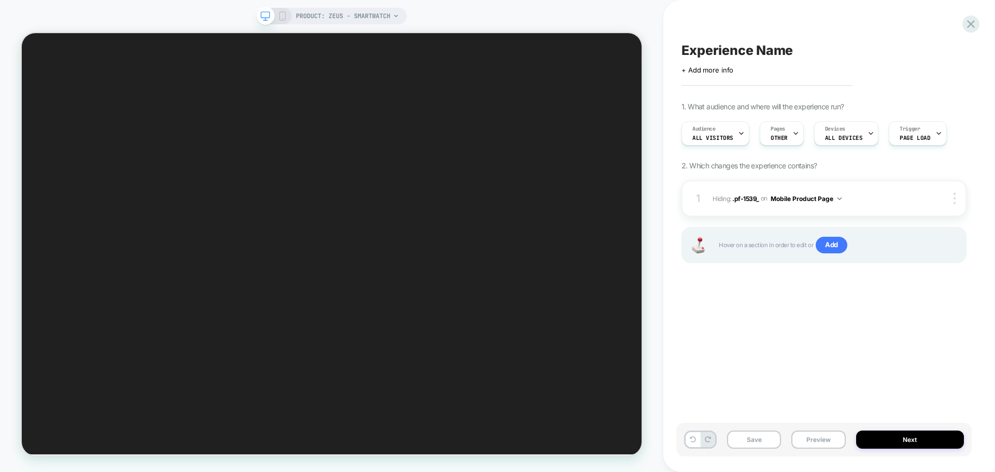
scroll to position [0, 1]
click at [0, 0] on button "Mobile Product Page" at bounding box center [0, 0] width 0 height 0
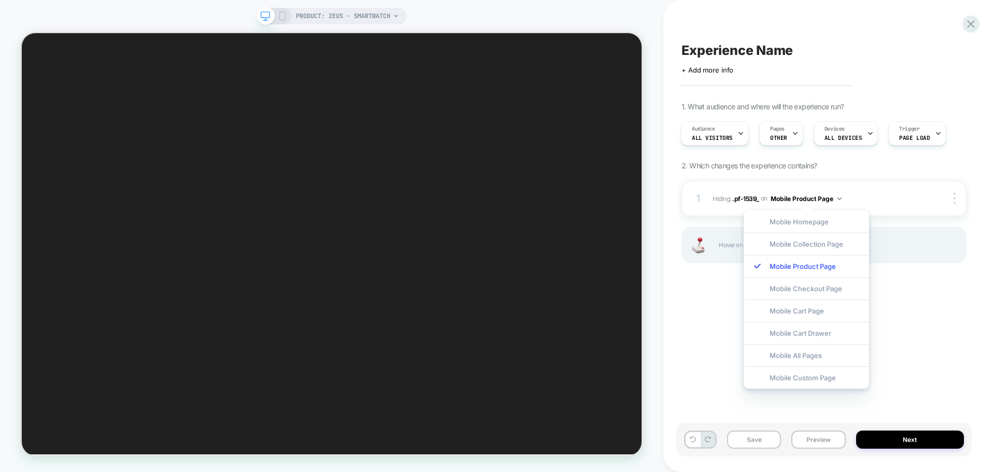
click at [855, 174] on div "1. What audience and where will the experience run? Audience All Visitors Pages…" at bounding box center [824, 195] width 285 height 187
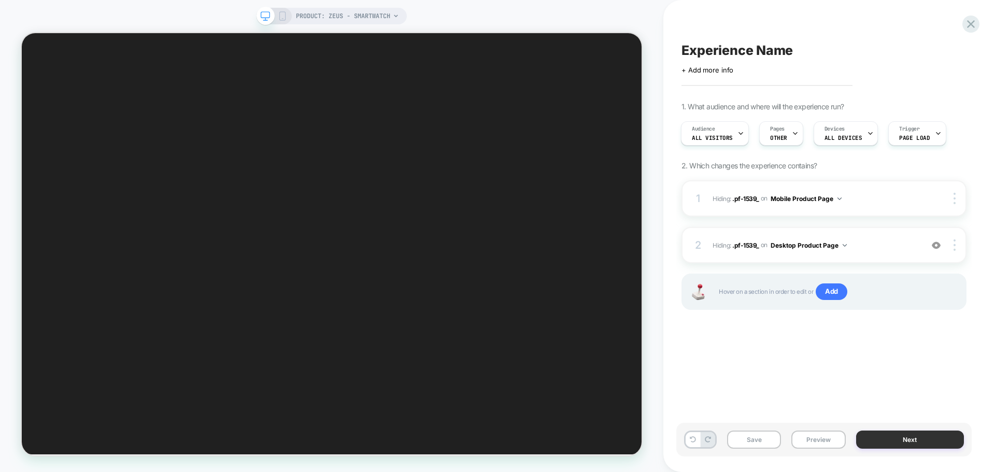
click at [909, 442] on button "Next" at bounding box center [911, 440] width 108 height 18
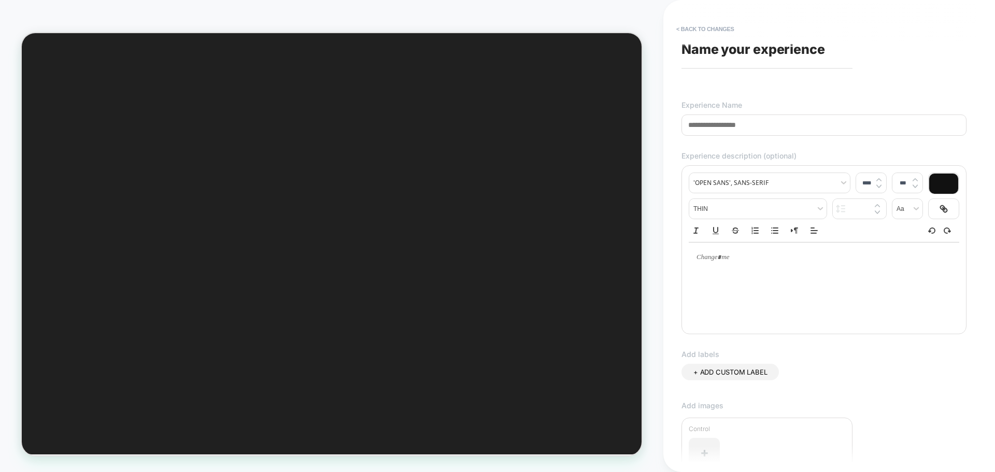
click at [759, 129] on input at bounding box center [824, 125] width 285 height 21
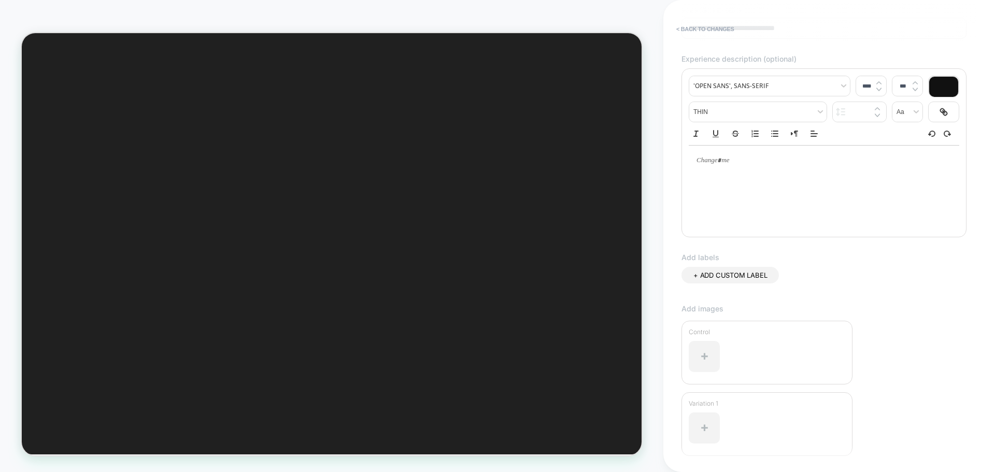
scroll to position [104, 0]
type input "**********"
click at [0, 0] on div at bounding box center [0, 0] width 0 height 0
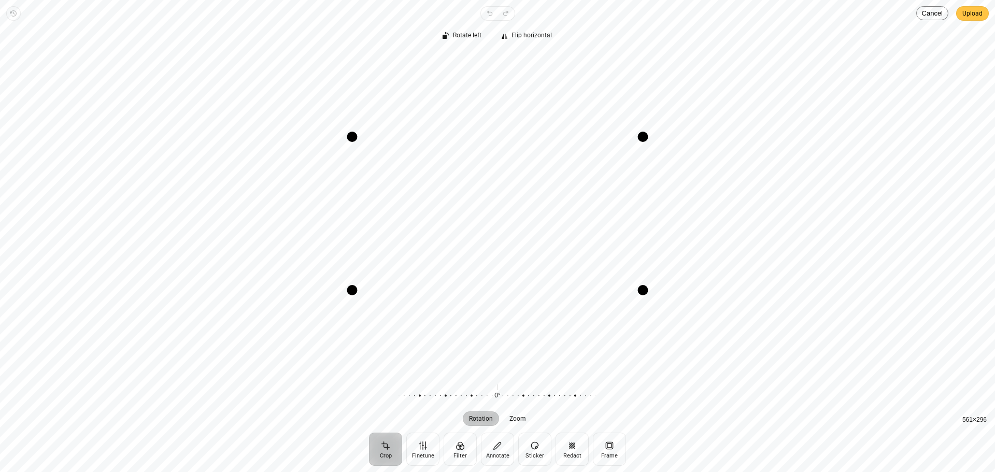
click at [0, 0] on span "Upload" at bounding box center [0, 0] width 0 height 0
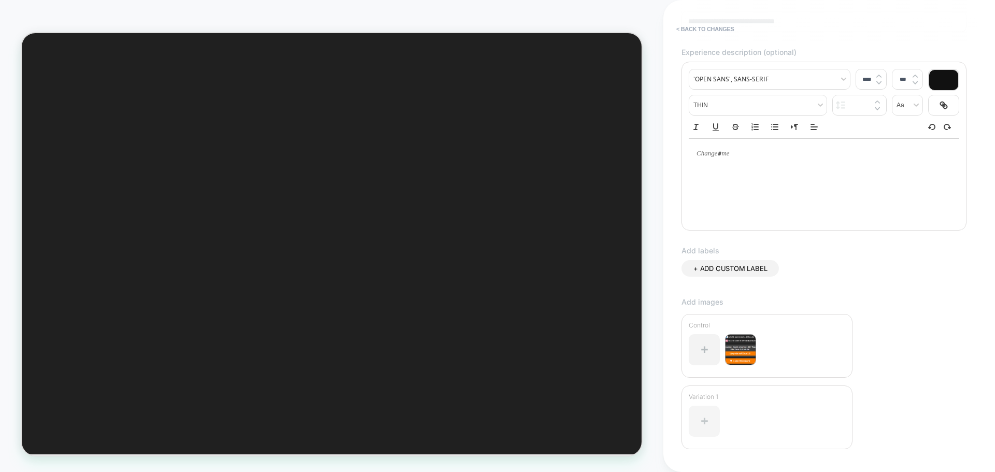
click at [0, 0] on div at bounding box center [0, 0] width 0 height 0
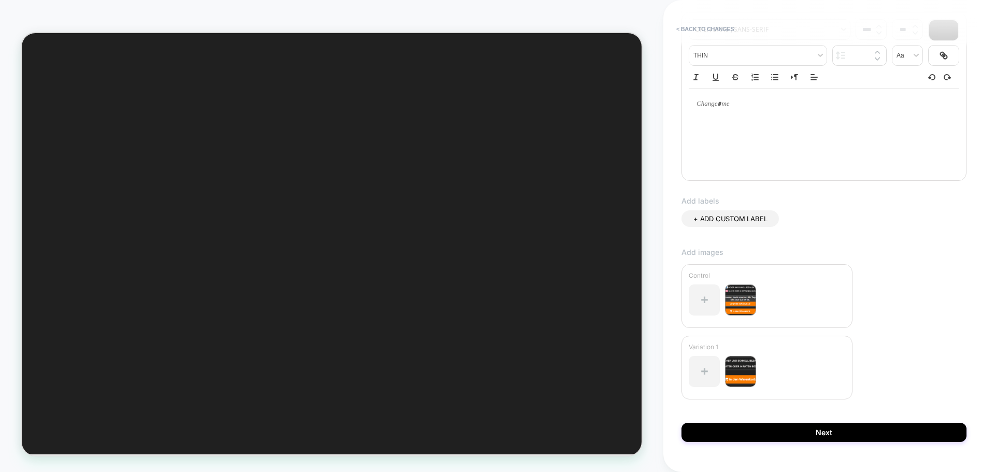
scroll to position [176, 0]
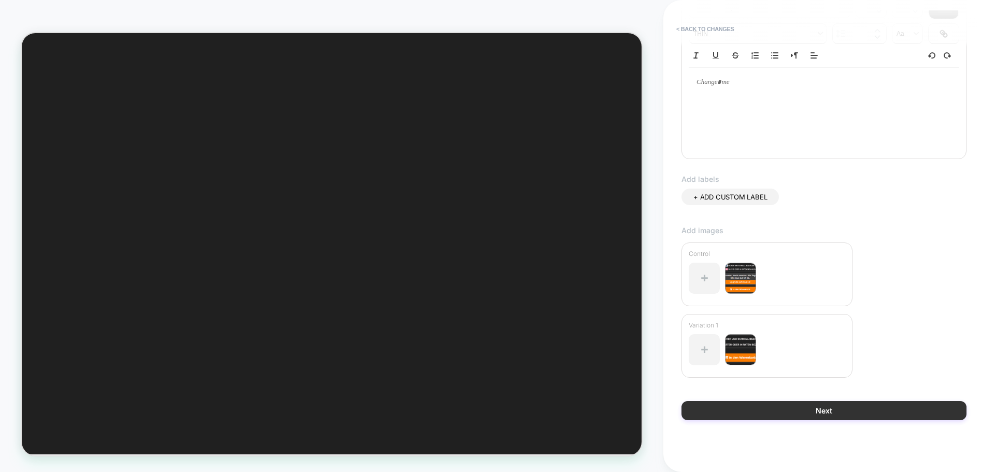
click at [826, 411] on button "Next" at bounding box center [824, 410] width 285 height 19
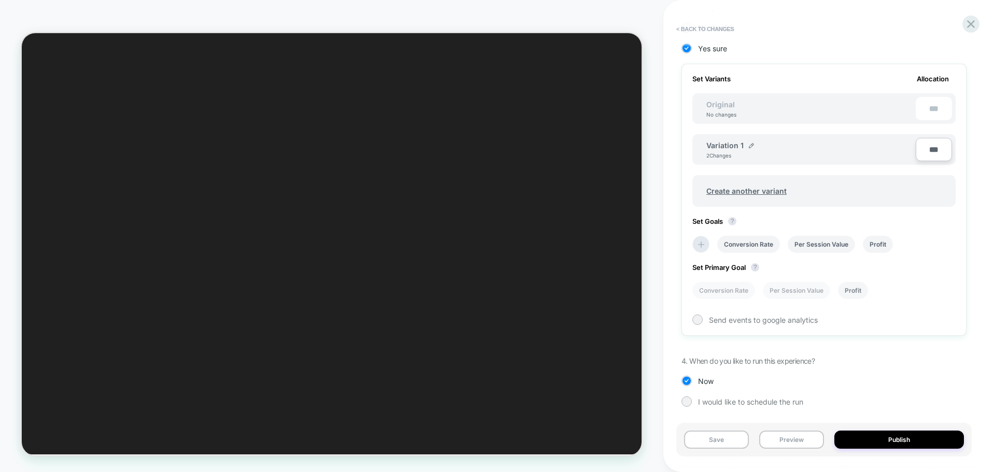
scroll to position [280, 0]
click at [832, 246] on li "Per Session Value" at bounding box center [821, 242] width 67 height 17
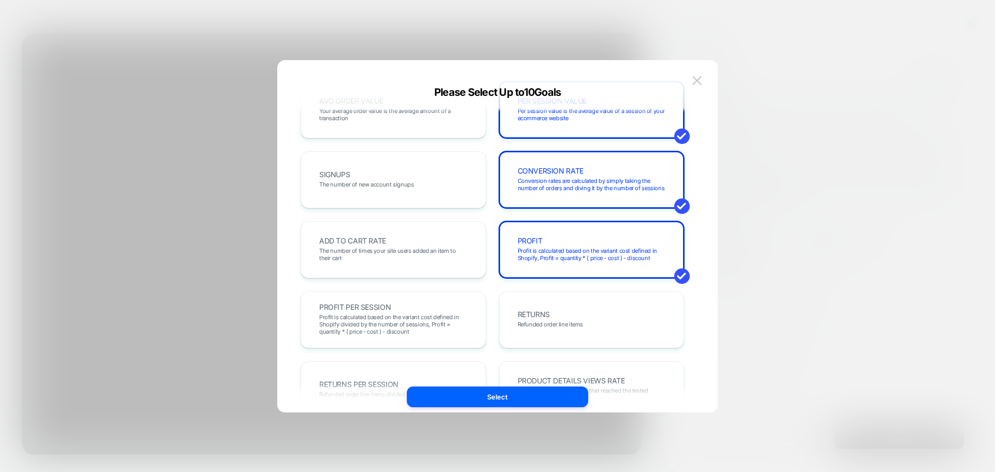
scroll to position [104, 0]
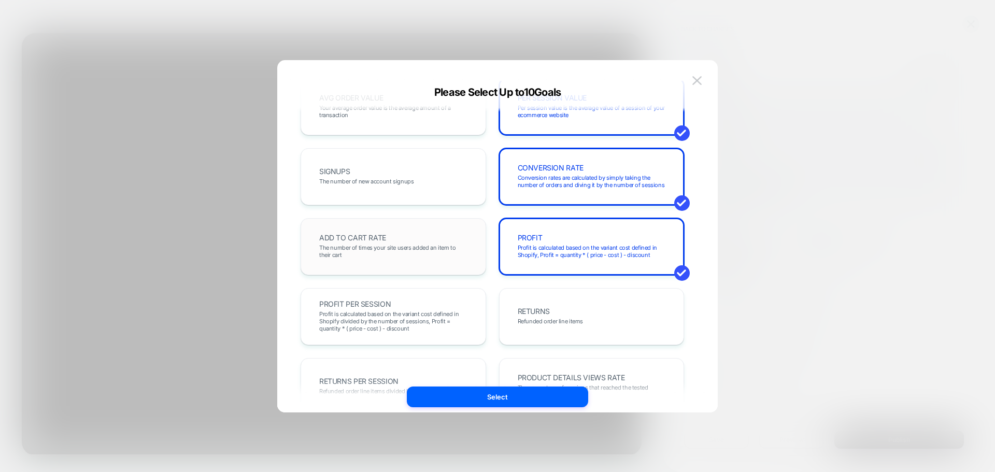
click at [452, 258] on span "The number of times your site users added an item to their cart" at bounding box center [393, 251] width 148 height 15
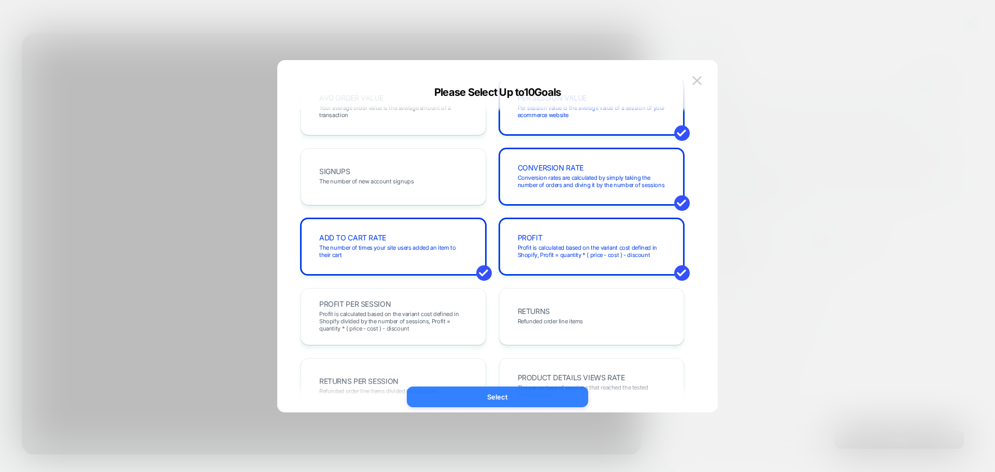
click at [488, 389] on button "Select" at bounding box center [497, 397] width 181 height 21
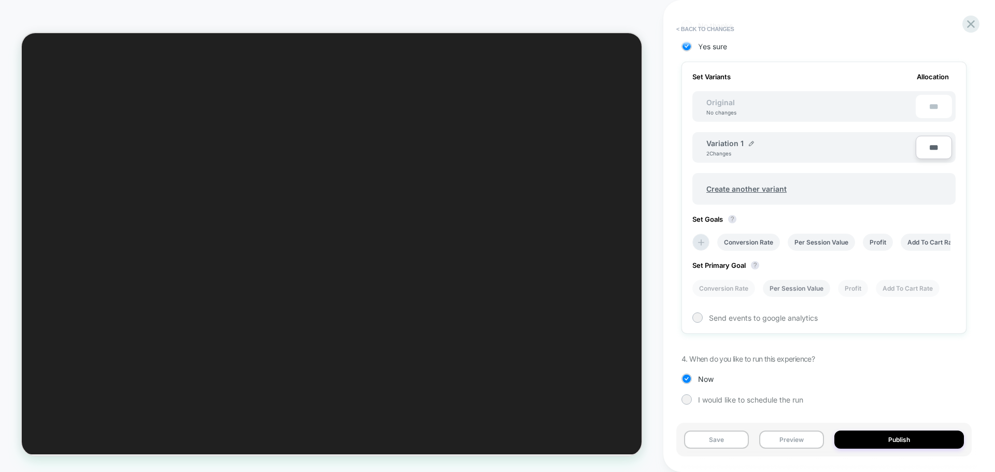
click at [796, 291] on li "Per Session Value" at bounding box center [796, 288] width 67 height 17
click at [0, 0] on button "Publish" at bounding box center [0, 0] width 0 height 0
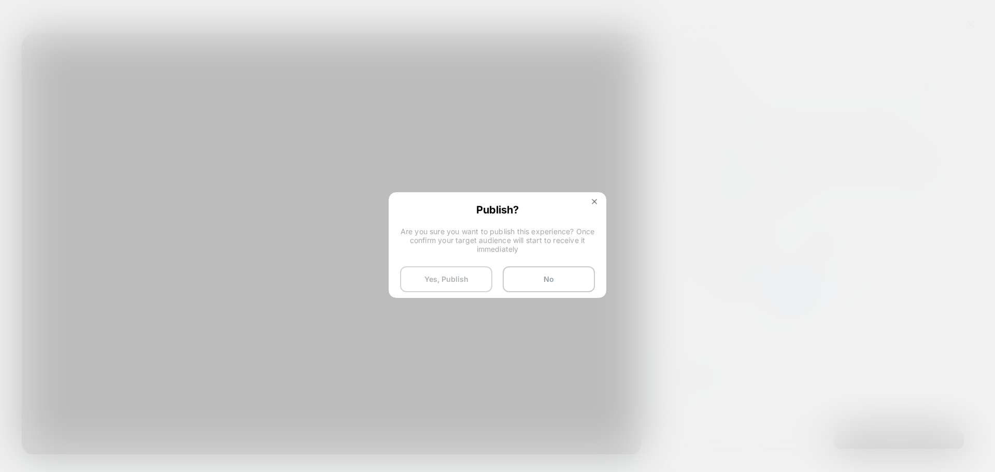
click at [431, 281] on button "Yes, Publish" at bounding box center [446, 280] width 92 height 26
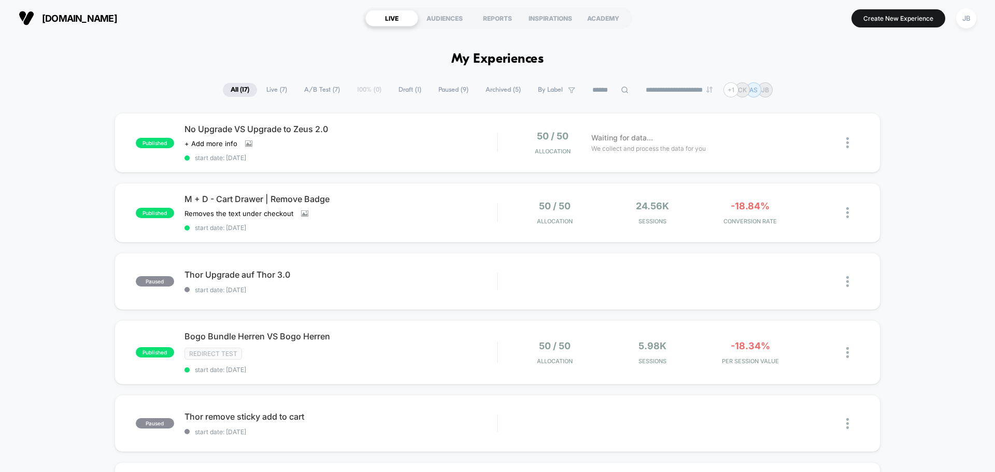
click at [349, 150] on div "No Upgrade VS Upgrade to Zeus 2.0 Click to view images Click to edit experience…" at bounding box center [341, 143] width 313 height 38
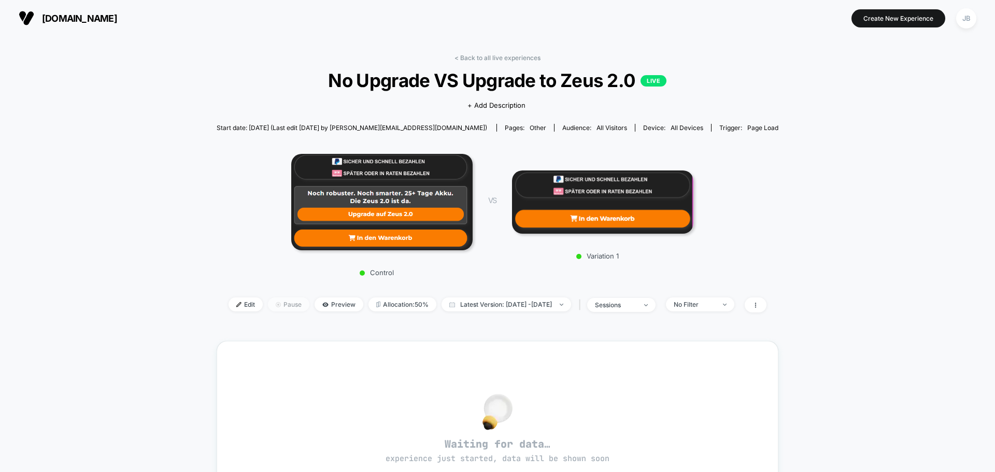
click at [269, 308] on span "Pause" at bounding box center [288, 305] width 41 height 14
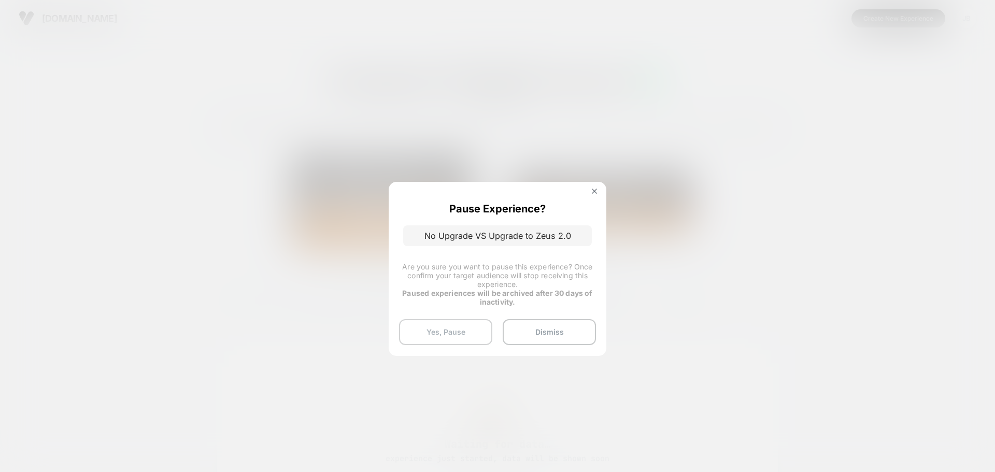
click at [467, 330] on button "Yes, Pause" at bounding box center [445, 332] width 93 height 26
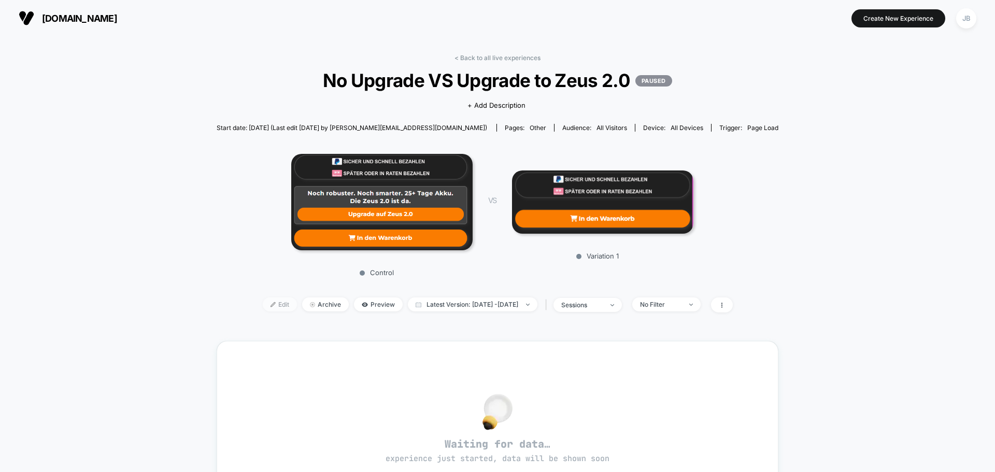
click at [273, 303] on span "Edit" at bounding box center [280, 305] width 34 height 14
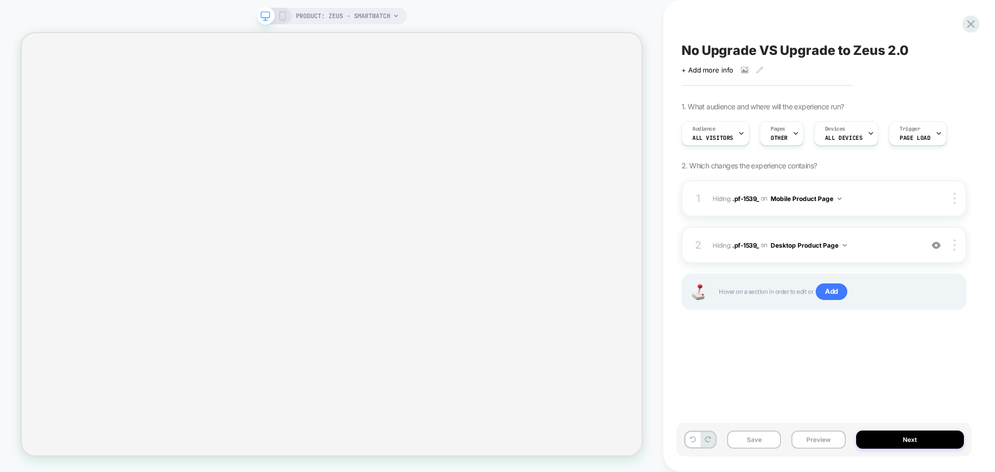
scroll to position [0, 1]
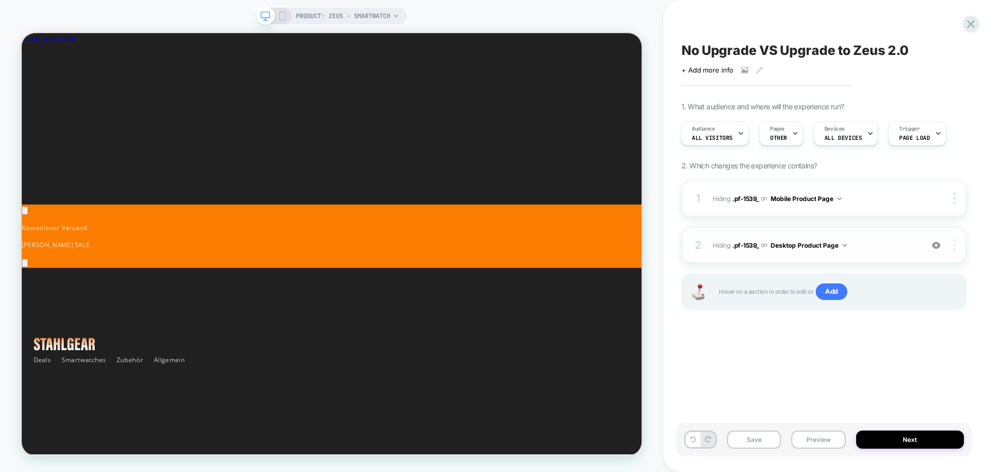
click at [956, 246] on div at bounding box center [957, 245] width 20 height 11
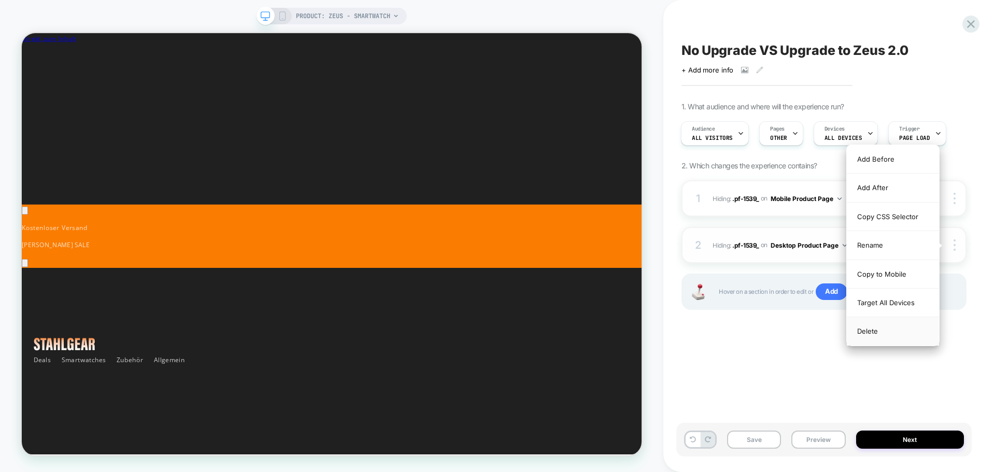
click at [0, 0] on div "Delete" at bounding box center [0, 0] width 0 height 0
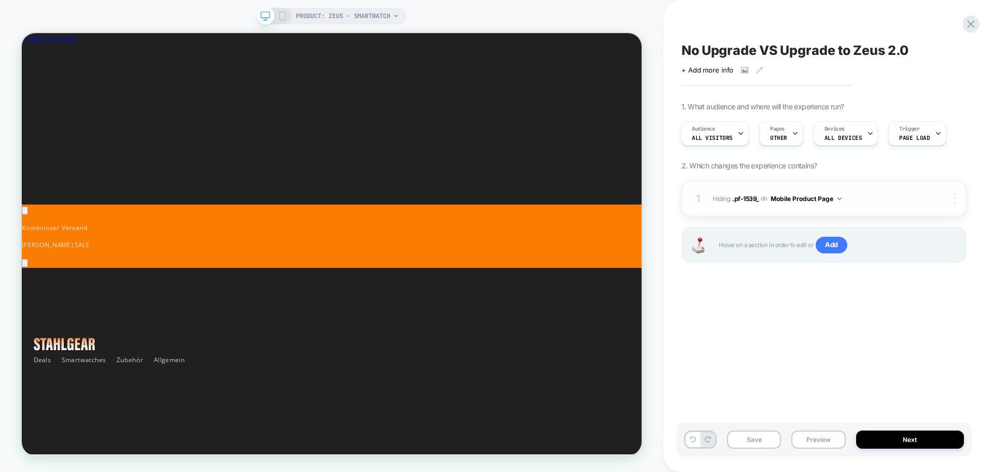
click at [0, 0] on div at bounding box center [0, 0] width 0 height 0
click at [891, 256] on div "Hover on a section in order to edit or Add" at bounding box center [824, 245] width 285 height 36
click at [954, 197] on img at bounding box center [955, 198] width 2 height 11
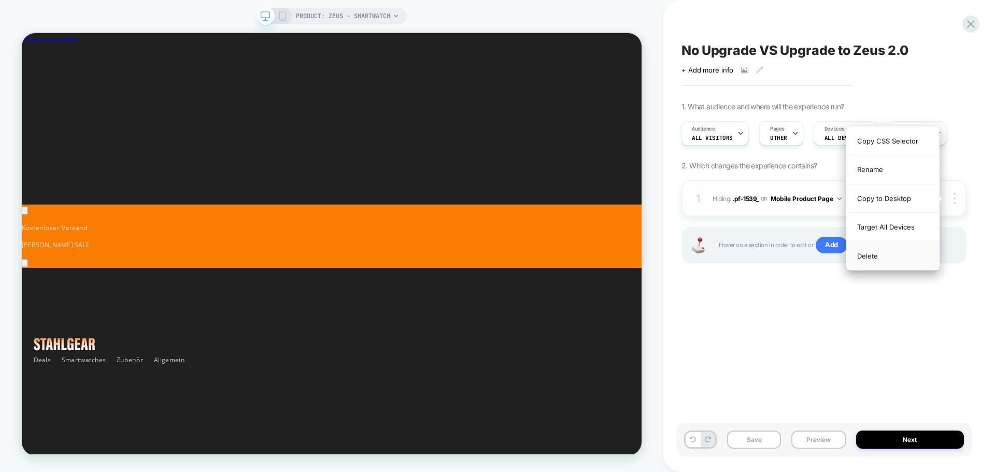
click at [0, 0] on div "Delete" at bounding box center [0, 0] width 0 height 0
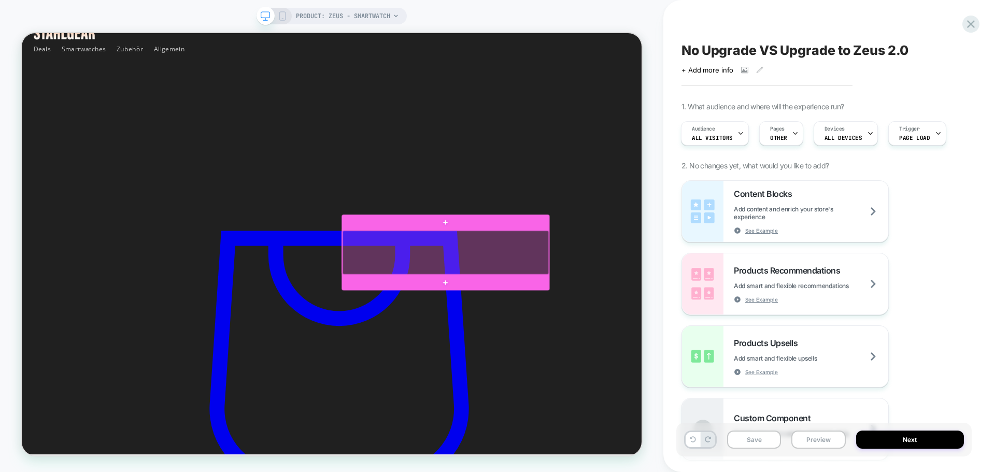
scroll to position [0, 0]
click at [715, 322] on div at bounding box center [587, 326] width 275 height 59
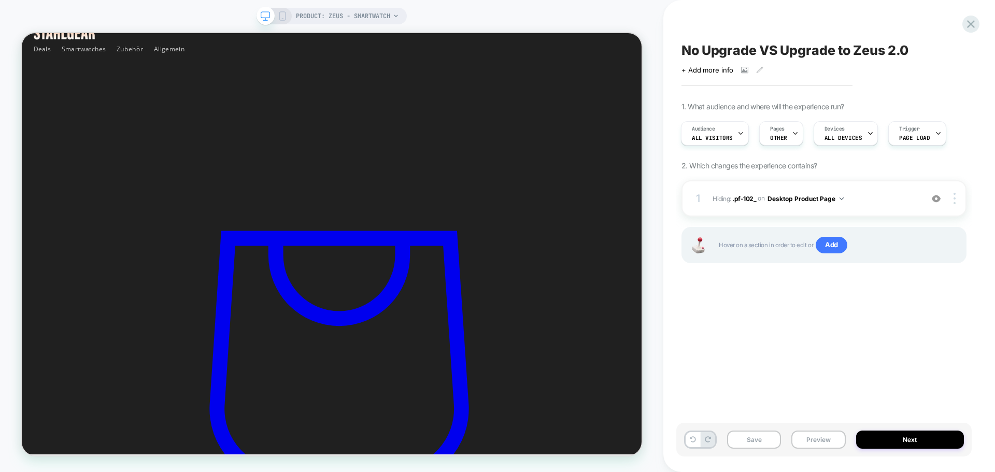
click at [283, 19] on icon at bounding box center [282, 15] width 9 height 9
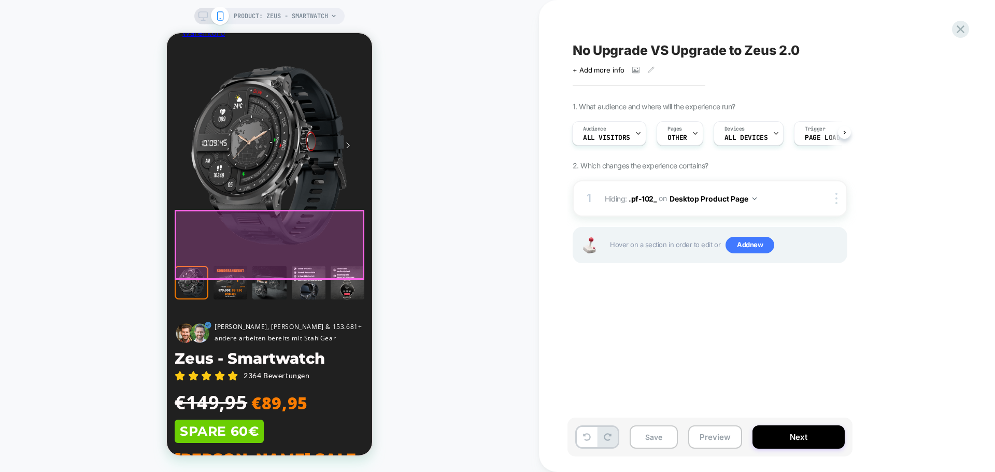
scroll to position [0, 155]
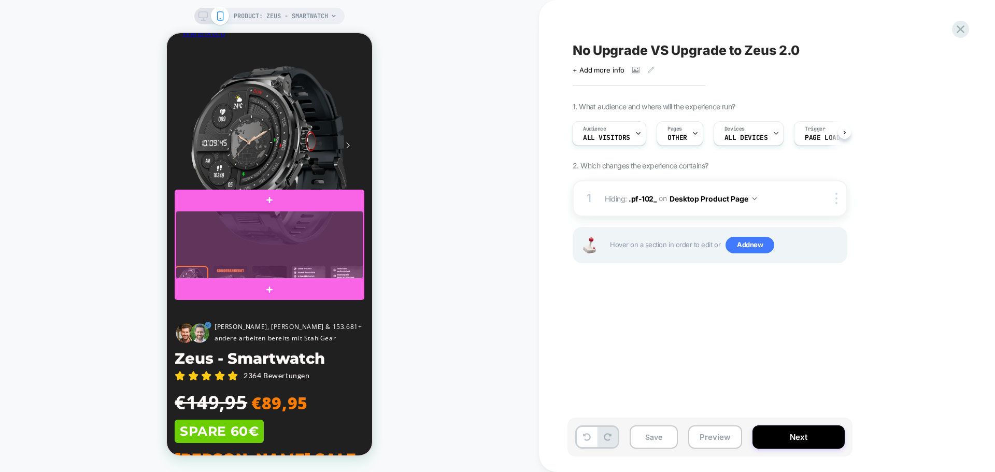
click at [360, 248] on div at bounding box center [270, 245] width 188 height 68
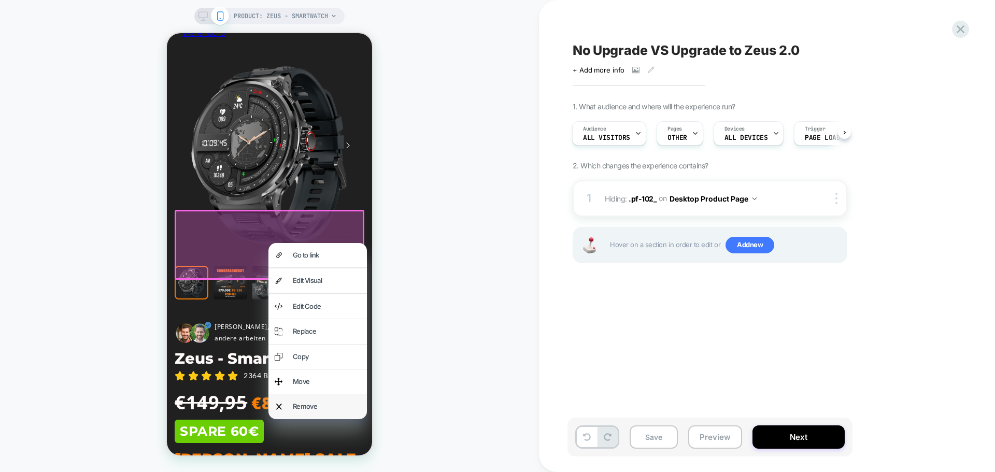
click at [326, 401] on div "Remove" at bounding box center [327, 407] width 68 height 12
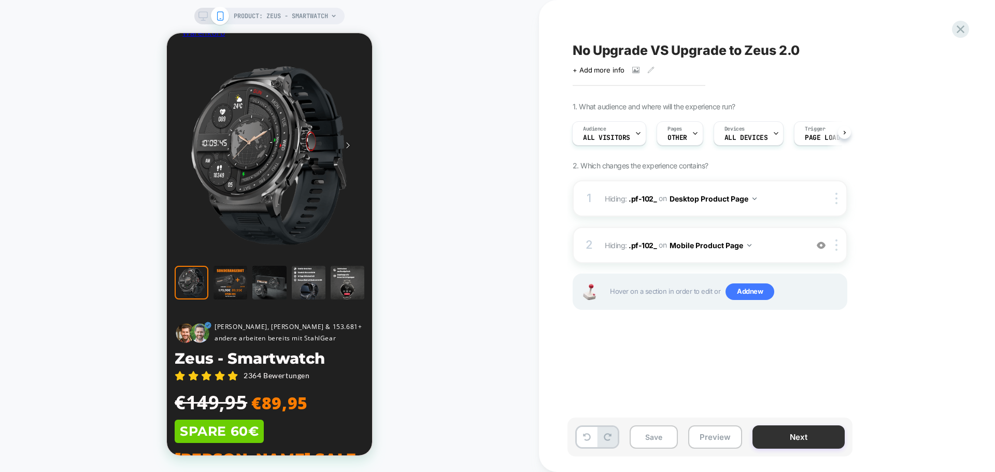
click at [801, 429] on button "Next" at bounding box center [799, 437] width 92 height 23
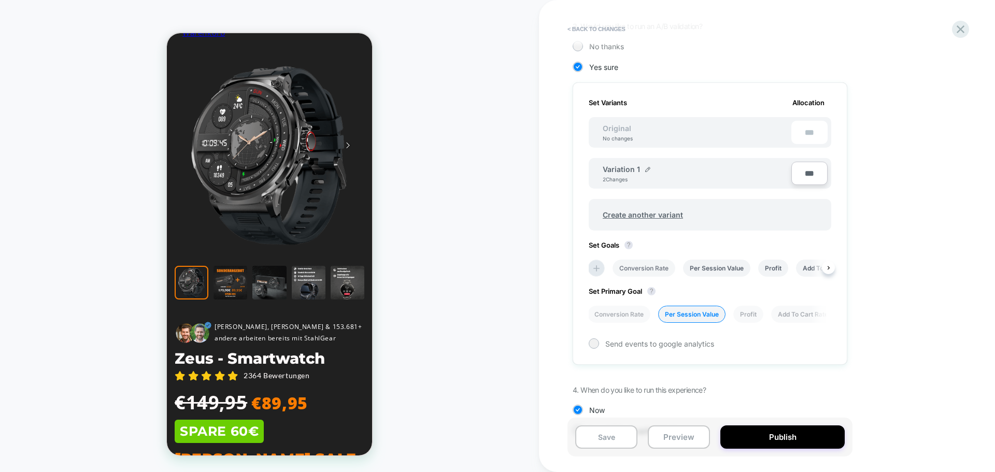
scroll to position [0, 0]
click at [788, 434] on button "Publish" at bounding box center [783, 437] width 124 height 23
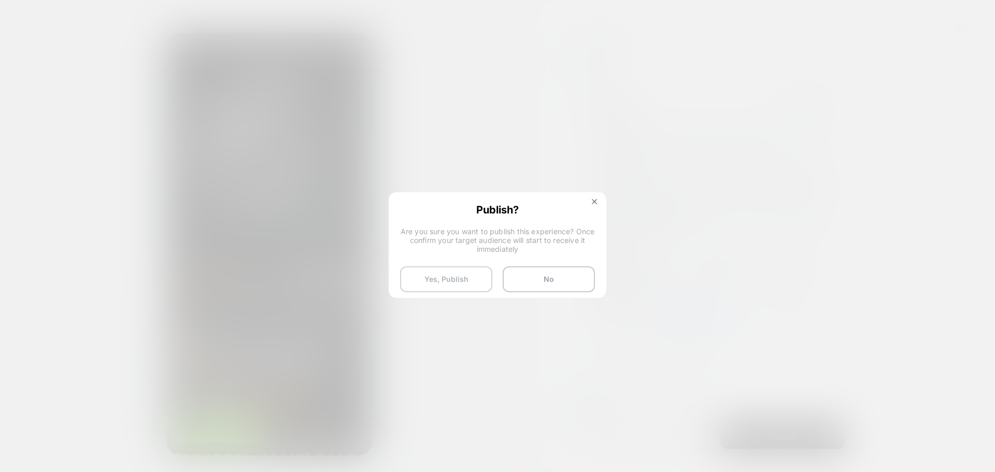
click at [458, 282] on button "Yes, Publish" at bounding box center [446, 280] width 92 height 26
